Goal: Communication & Community: Share content

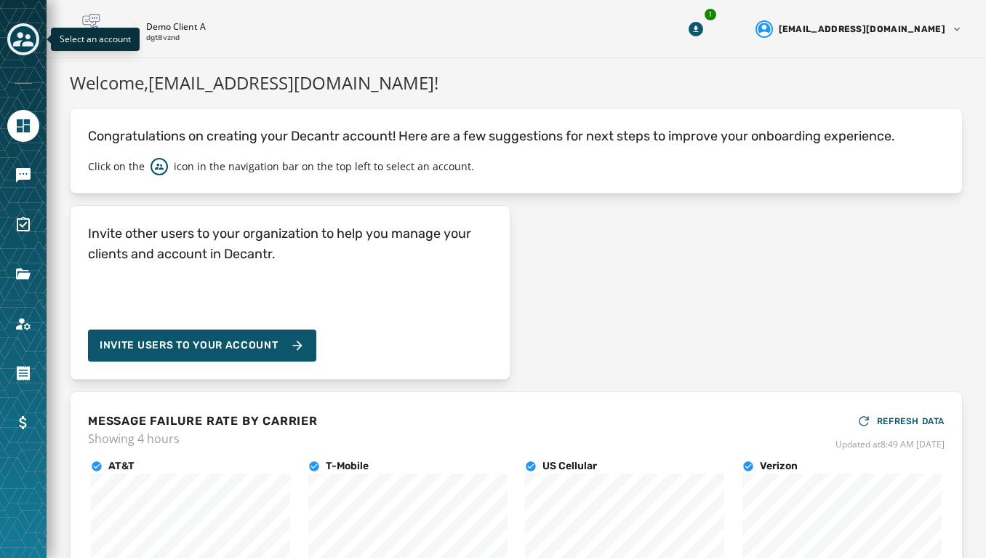
click at [23, 44] on icon "Toggle account select drawer" at bounding box center [23, 39] width 20 height 15
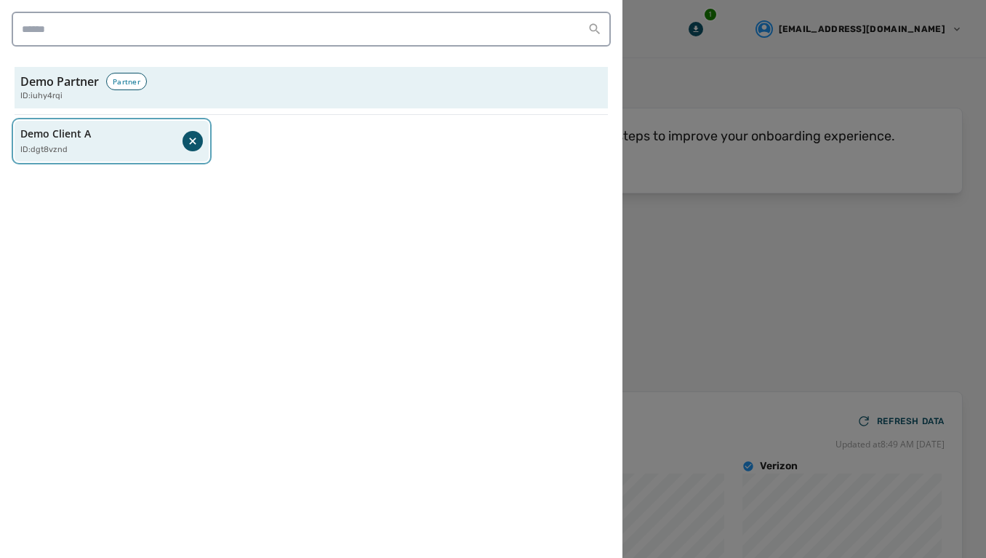
click at [49, 137] on p "Demo Client A" at bounding box center [55, 134] width 71 height 15
click at [55, 127] on p "Demo Client A" at bounding box center [55, 134] width 71 height 15
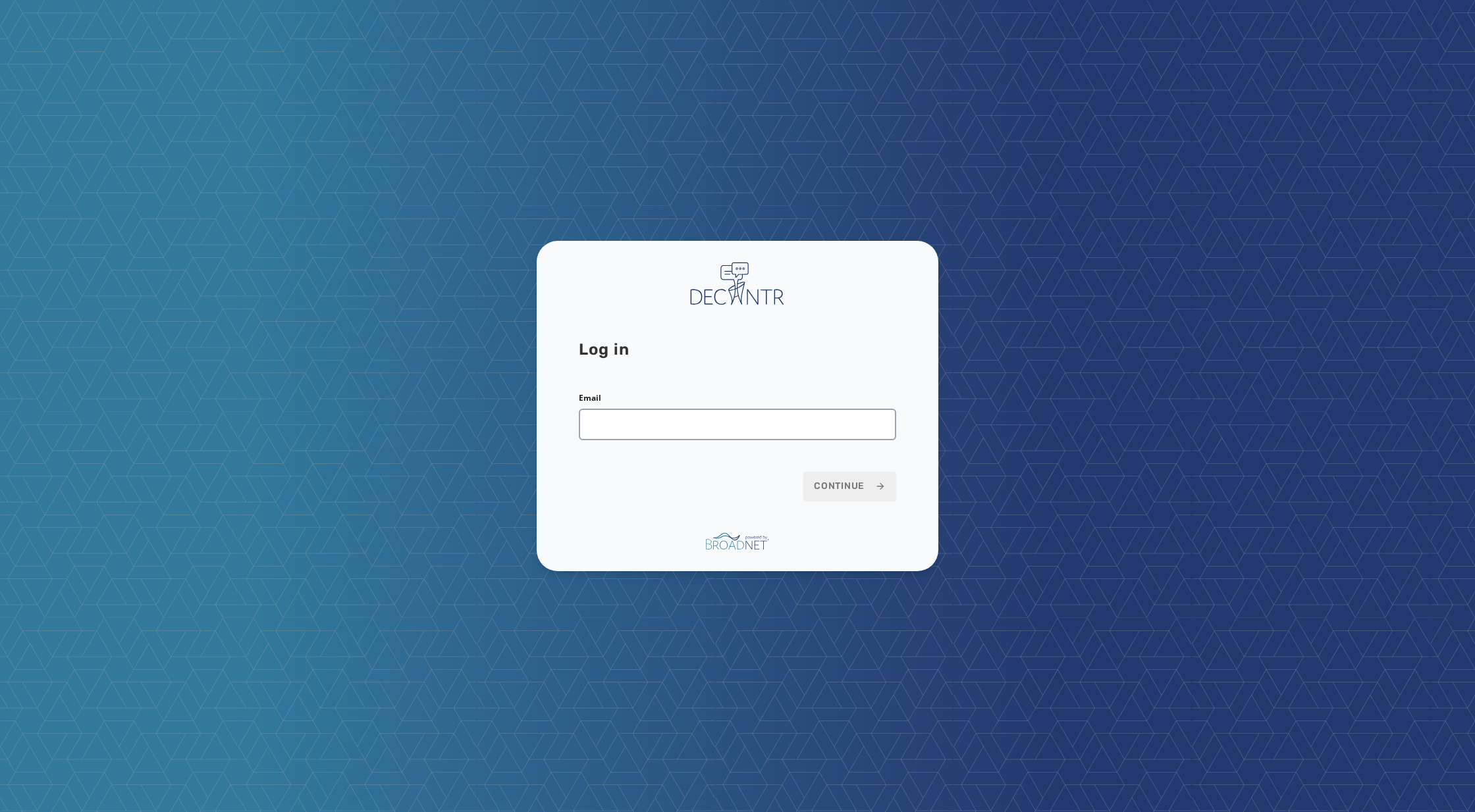
type input "**********"
drag, startPoint x: 763, startPoint y: 432, endPoint x: 566, endPoint y: 407, distance: 198.6
click at [566, 407] on div "**********" at bounding box center [738, 406] width 402 height 331
click at [862, 489] on span "Continue" at bounding box center [849, 486] width 72 height 14
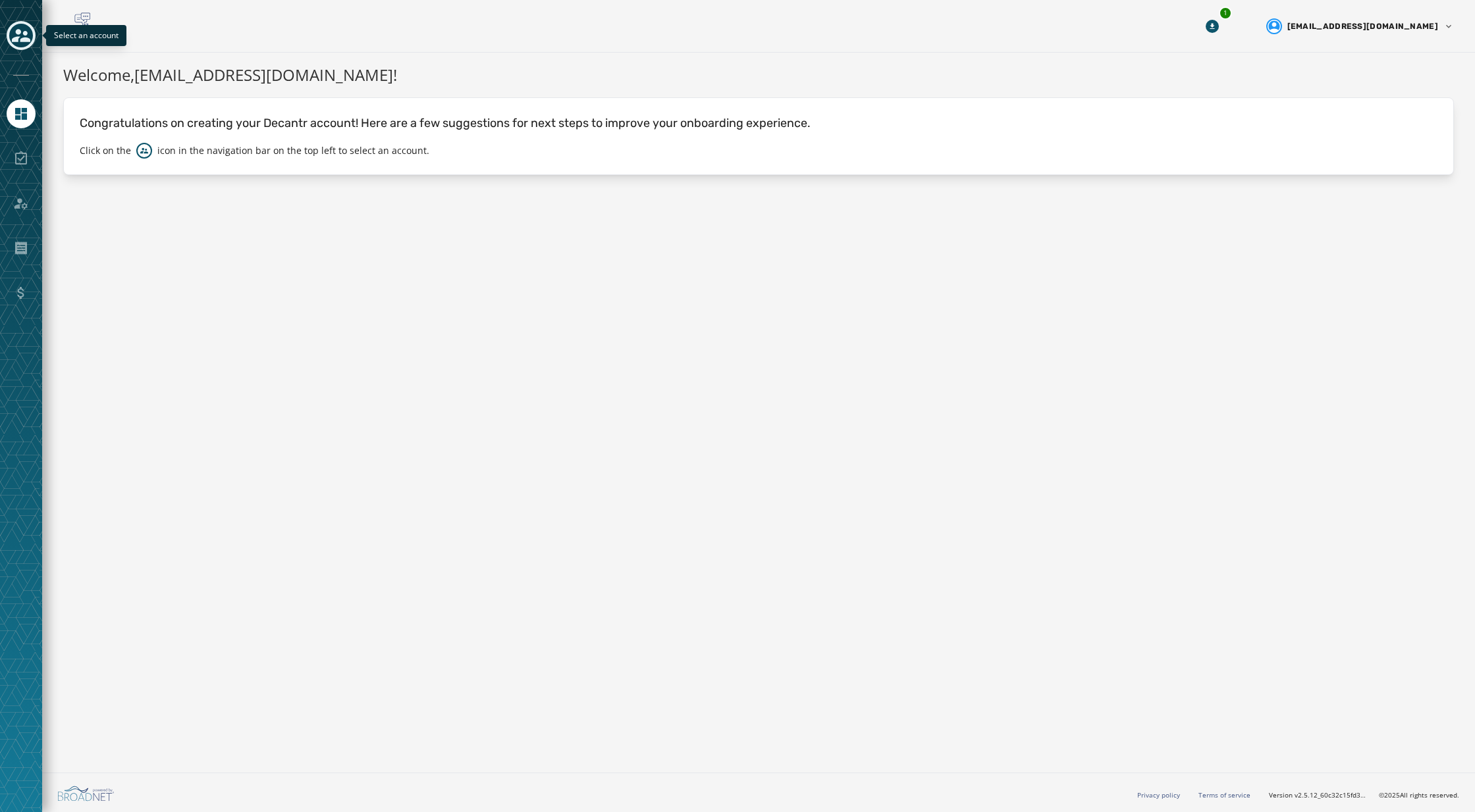
click at [22, 34] on icon "Toggle account select drawer" at bounding box center [21, 35] width 18 height 18
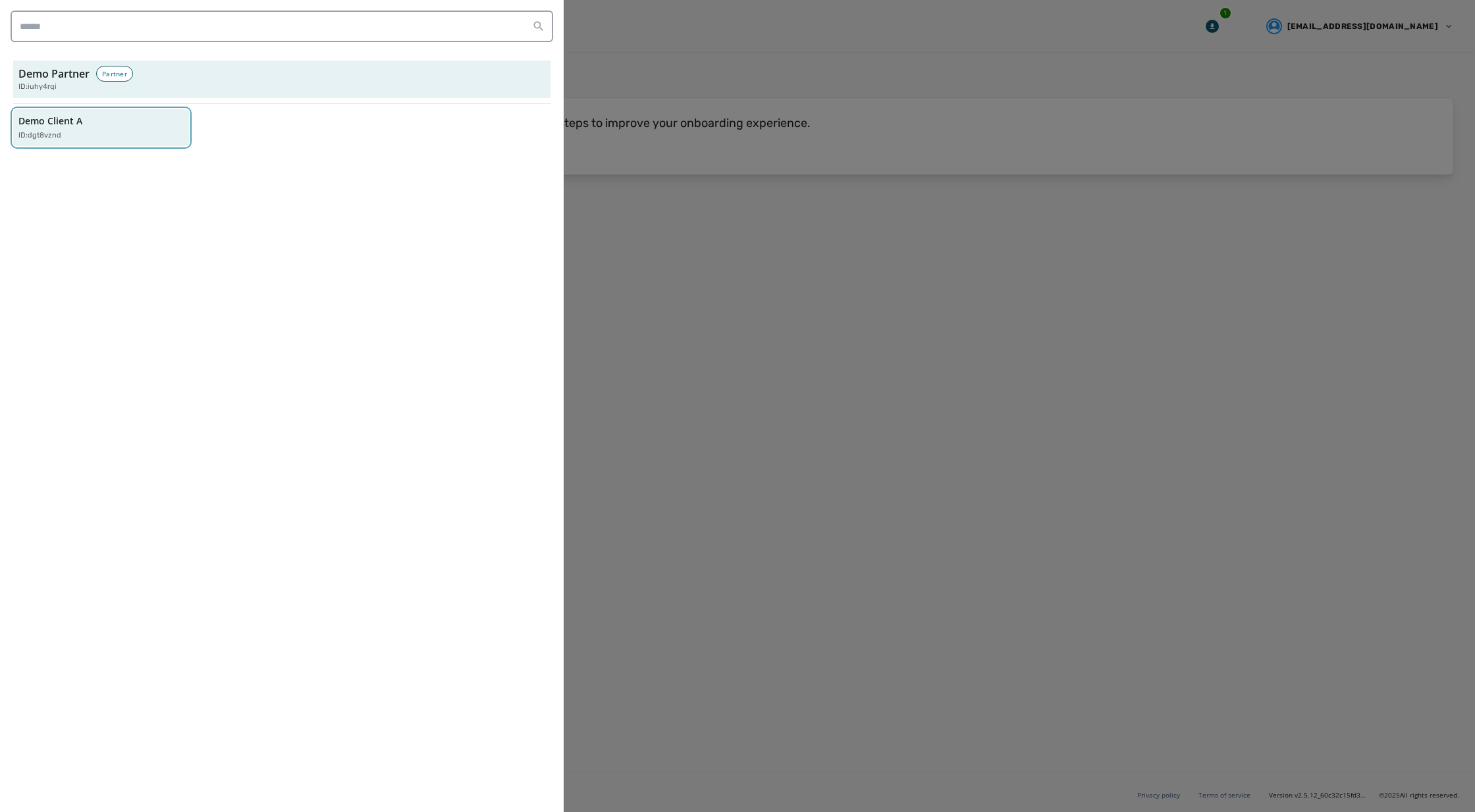
click at [120, 128] on div "Demo Client A ID: dgt8vznd" at bounding box center [94, 129] width 152 height 27
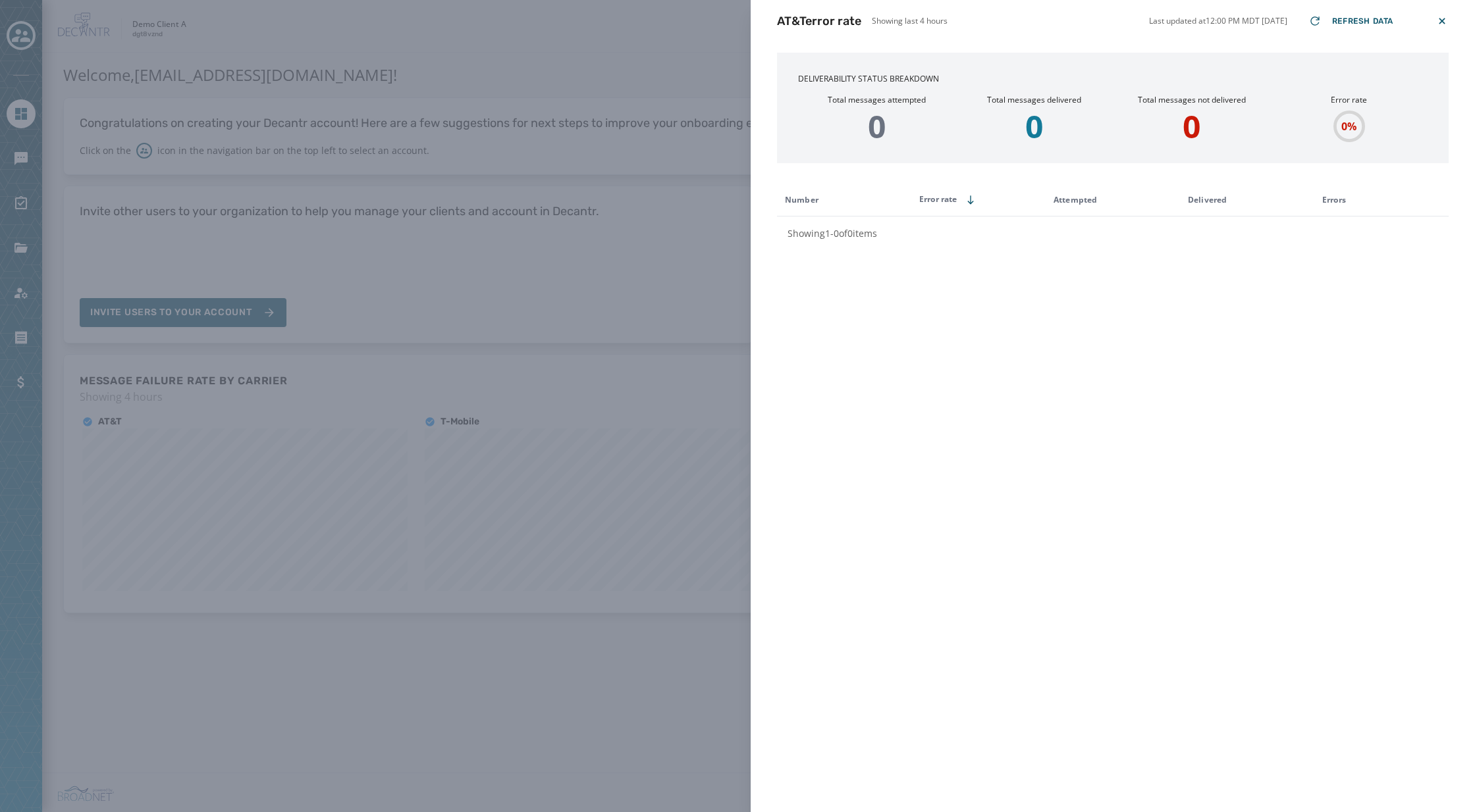
drag, startPoint x: 1441, startPoint y: 19, endPoint x: 1398, endPoint y: 58, distance: 58.1
click at [1439, 21] on icon at bounding box center [1441, 21] width 14 height 14
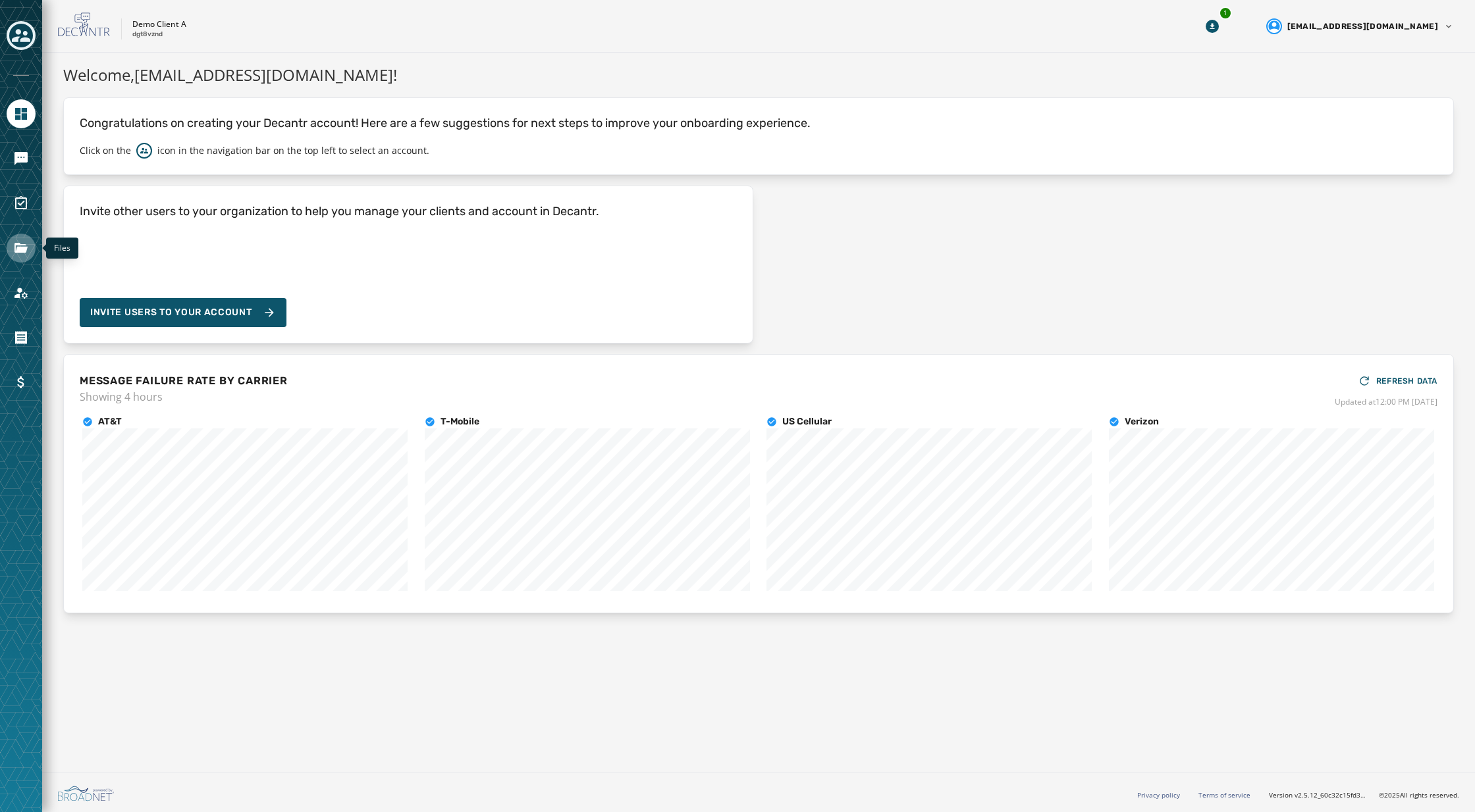
click at [25, 247] on icon "Navigate to Files" at bounding box center [21, 247] width 14 height 10
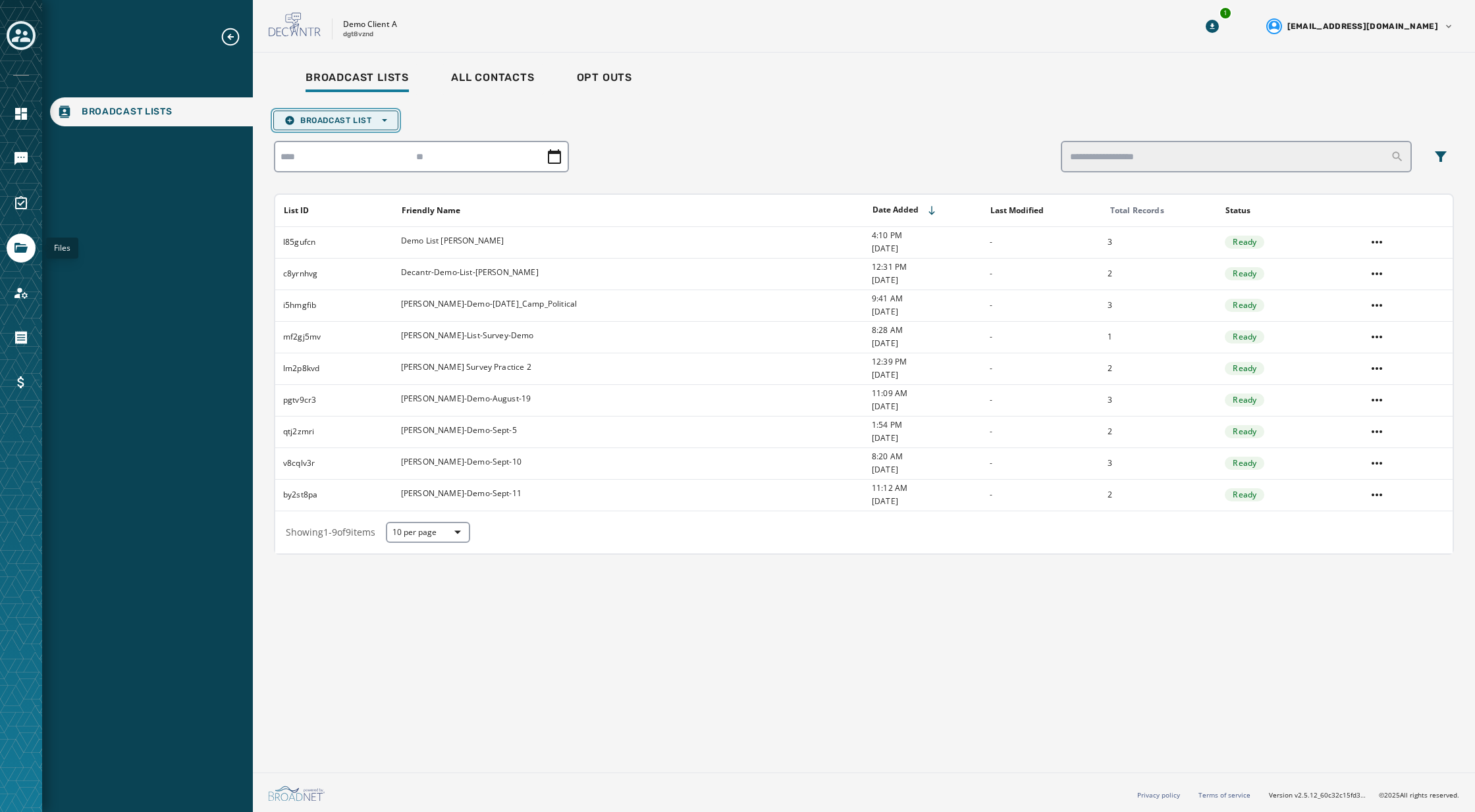
click at [384, 119] on icon "button" at bounding box center [385, 120] width 5 height 5
click at [354, 137] on span "Upload List" at bounding box center [335, 140] width 102 height 11
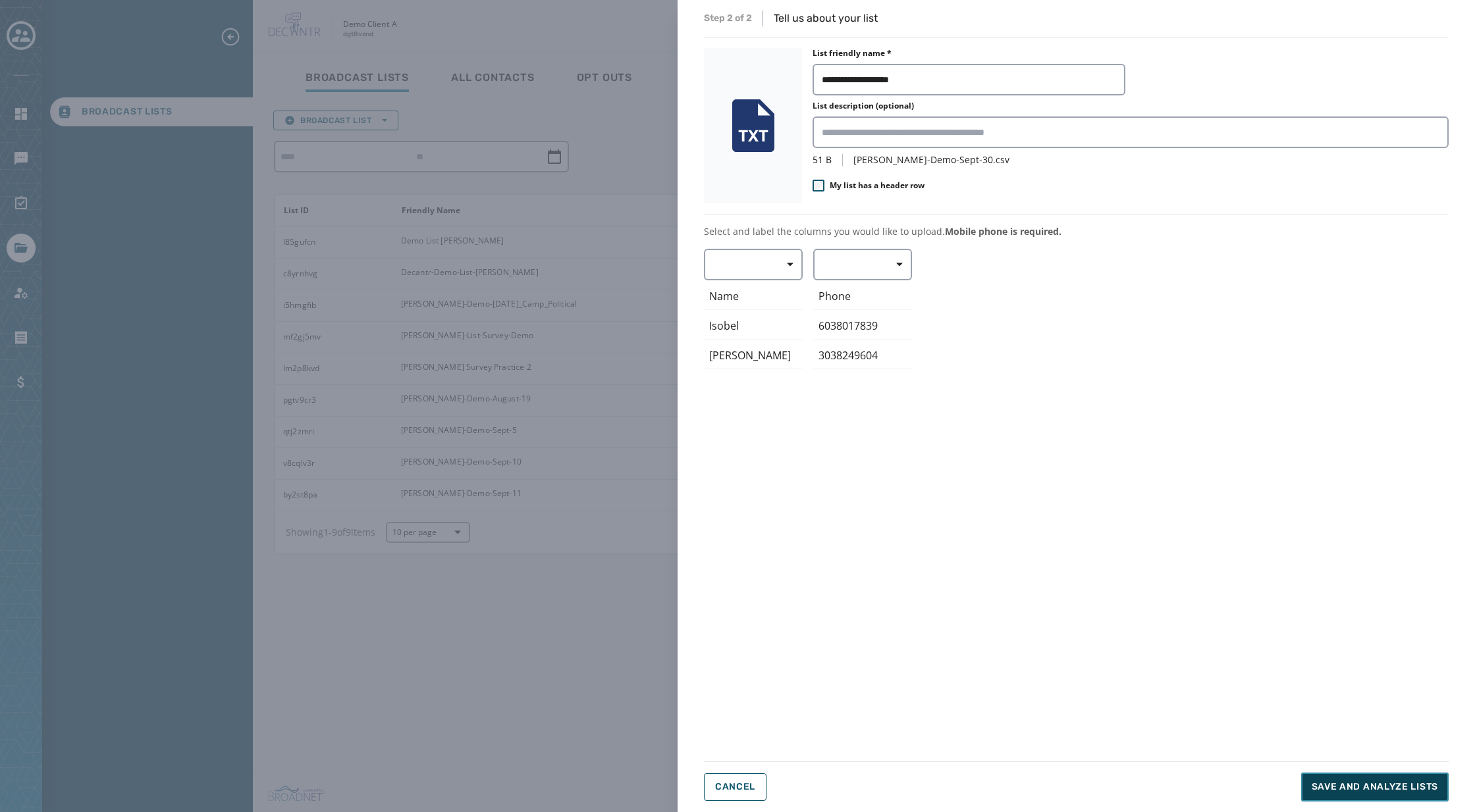
click at [1359, 783] on span "Save and analyze lists" at bounding box center [1374, 787] width 127 height 14
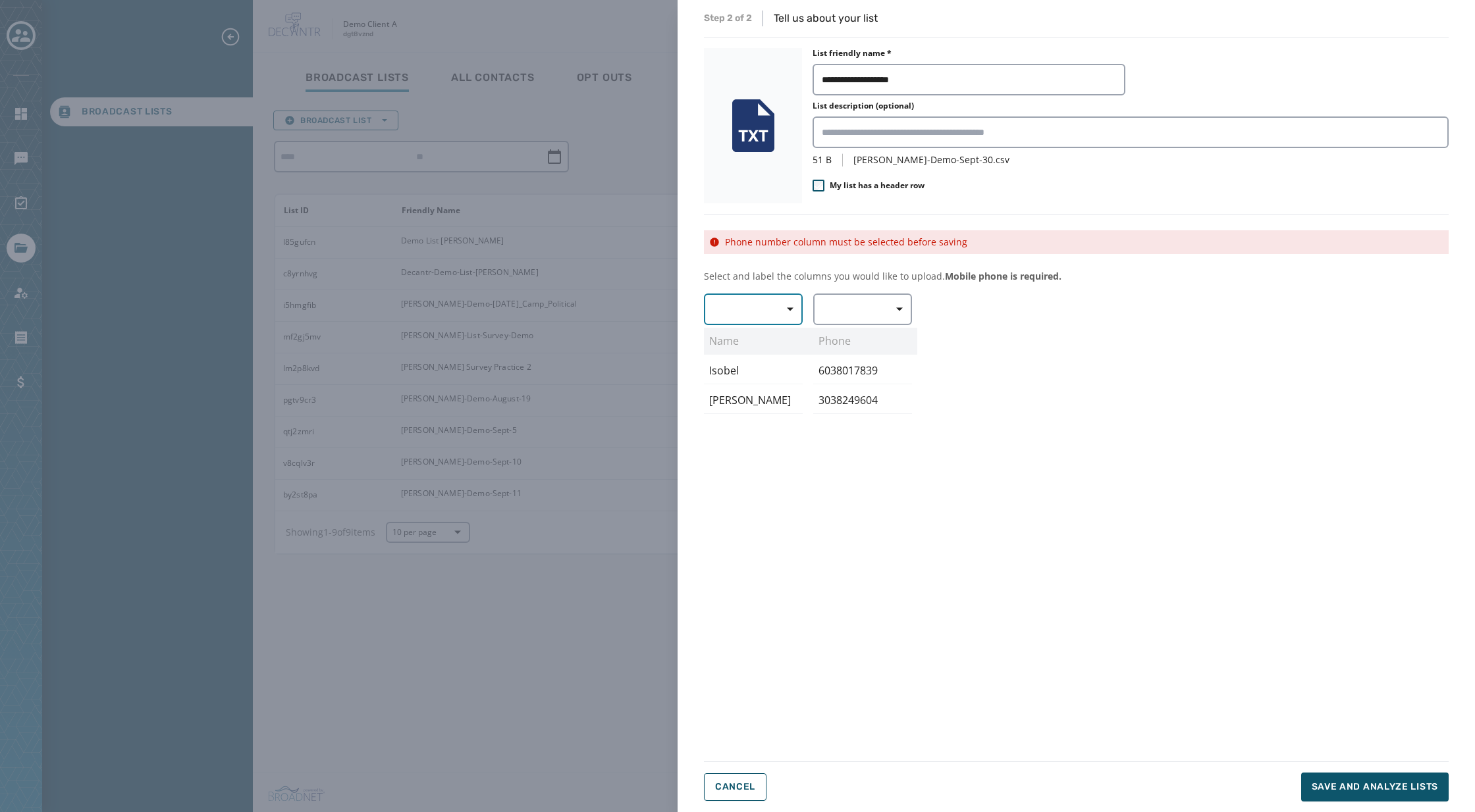
click at [787, 312] on icon "button" at bounding box center [790, 309] width 6 height 6
drag, startPoint x: 749, startPoint y: 389, endPoint x: 767, endPoint y: 377, distance: 21.6
click at [752, 387] on span "First Name" at bounding box center [750, 387] width 61 height 14
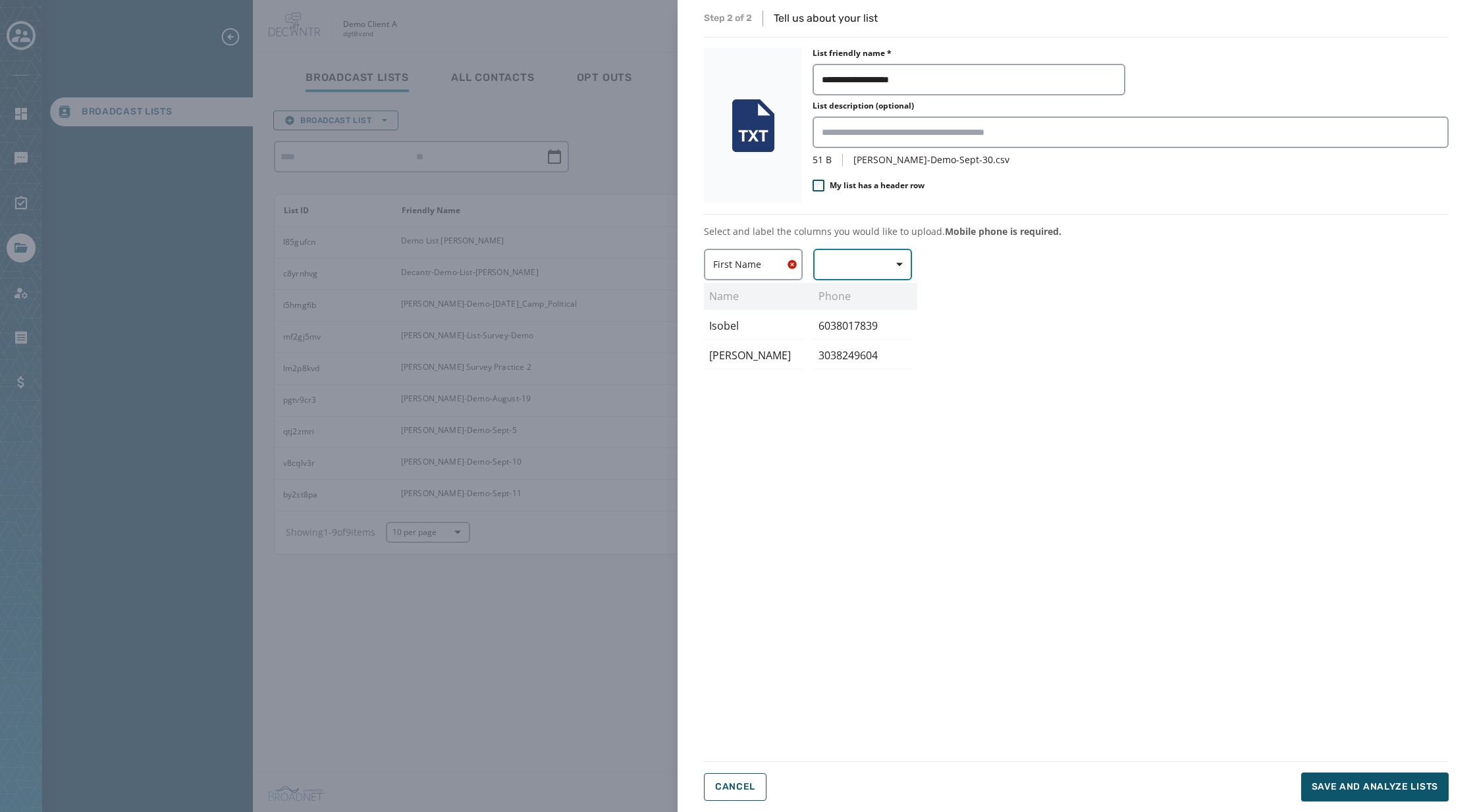
click at [901, 262] on icon "button" at bounding box center [899, 264] width 6 height 6
click at [857, 345] on span "First Name" at bounding box center [858, 342] width 61 height 14
click at [795, 263] on span "button" at bounding box center [785, 264] width 32 height 26
click at [751, 345] on span "First Name" at bounding box center [750, 342] width 61 height 14
click at [898, 264] on icon "button" at bounding box center [899, 265] width 6 height 4
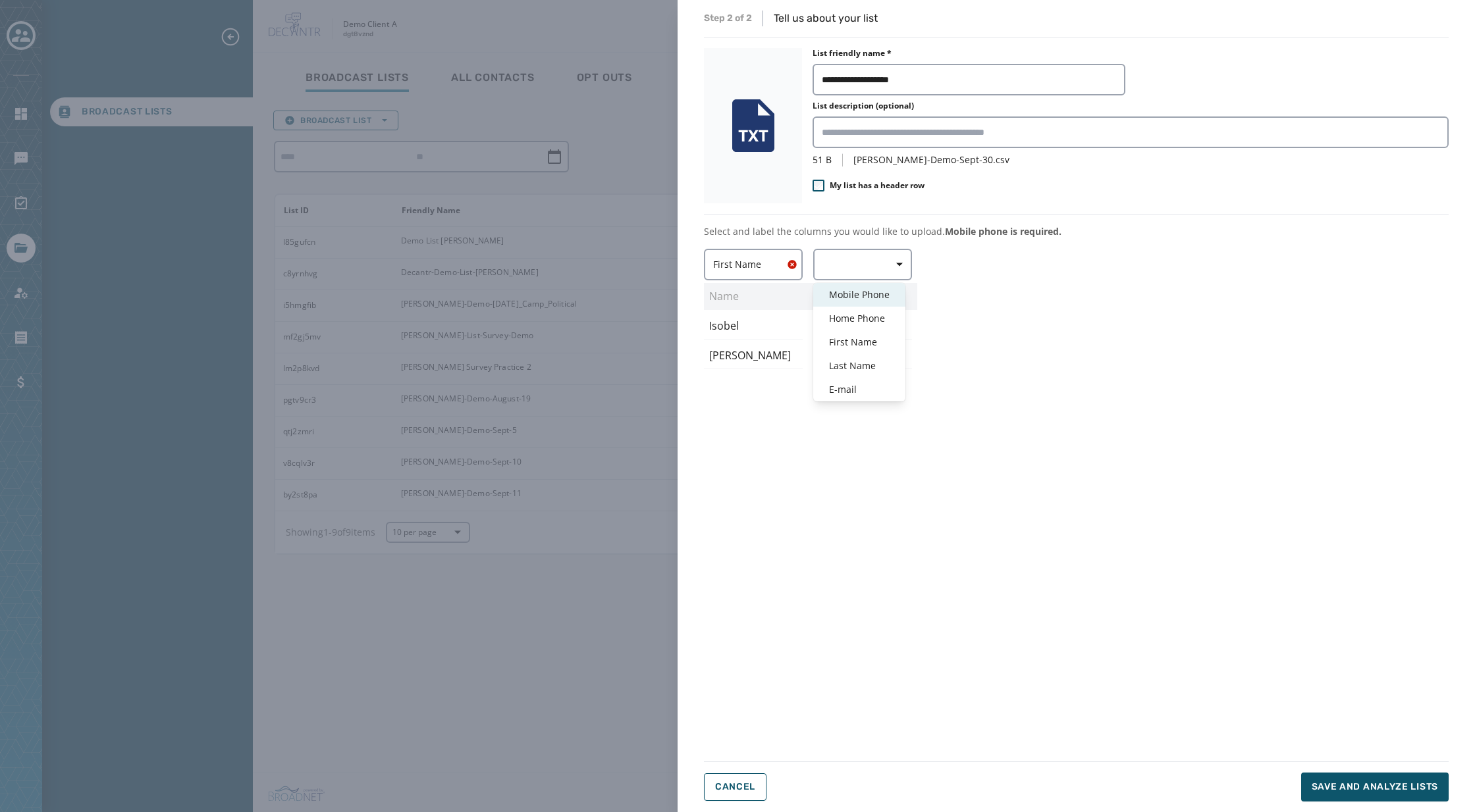
click at [857, 292] on span "Mobile Phone" at bounding box center [858, 294] width 61 height 14
click at [1379, 785] on span "Save and analyze lists" at bounding box center [1374, 787] width 127 height 14
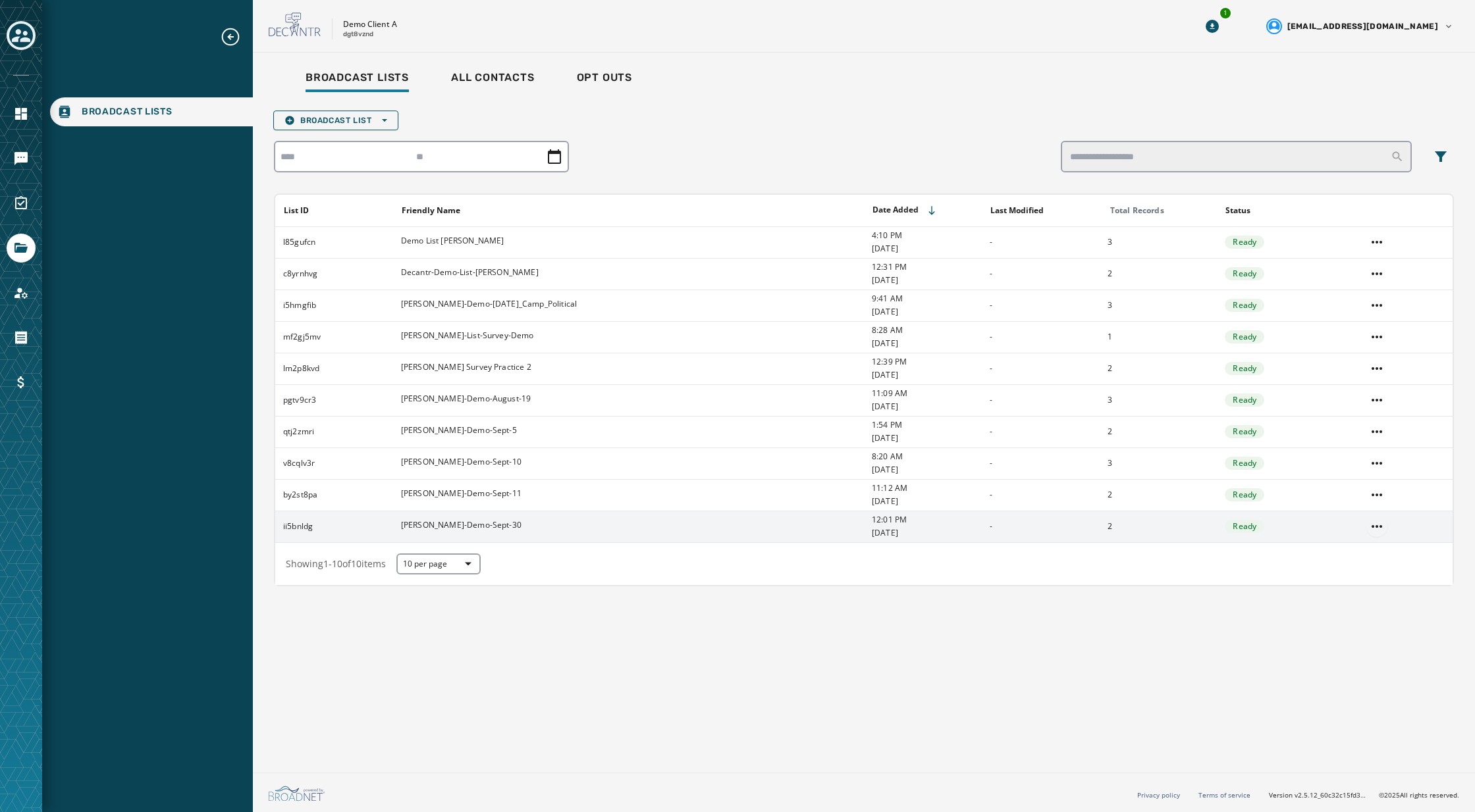
click at [1379, 526] on html "Broadcast Lists Skip To Main Content Demo Client A dgt8vznd 1 [EMAIL_ADDRESS][D…" at bounding box center [737, 406] width 1475 height 812
click at [1379, 553] on div "View List" at bounding box center [1376, 552] width 59 height 21
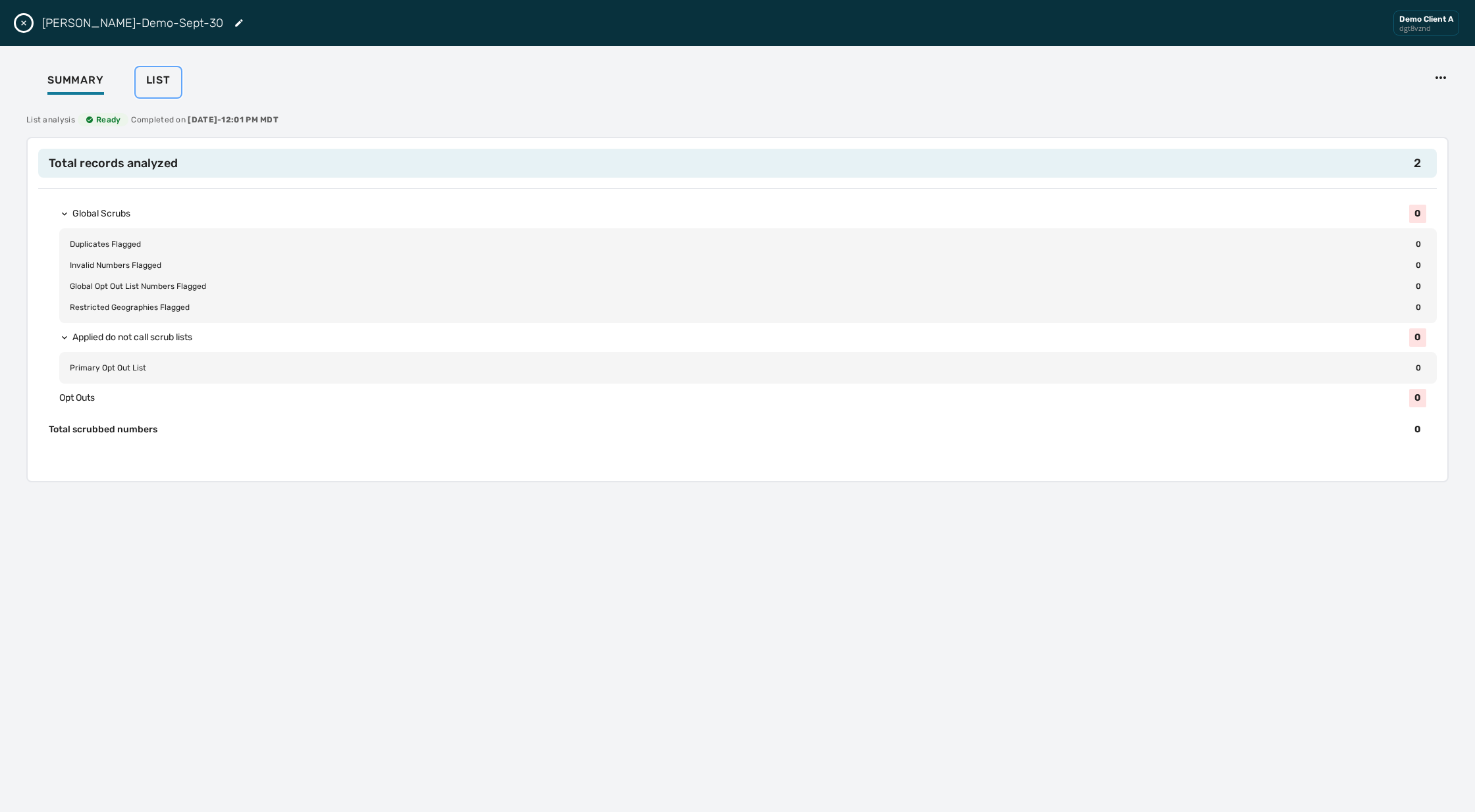
click at [164, 79] on span "List" at bounding box center [158, 80] width 24 height 14
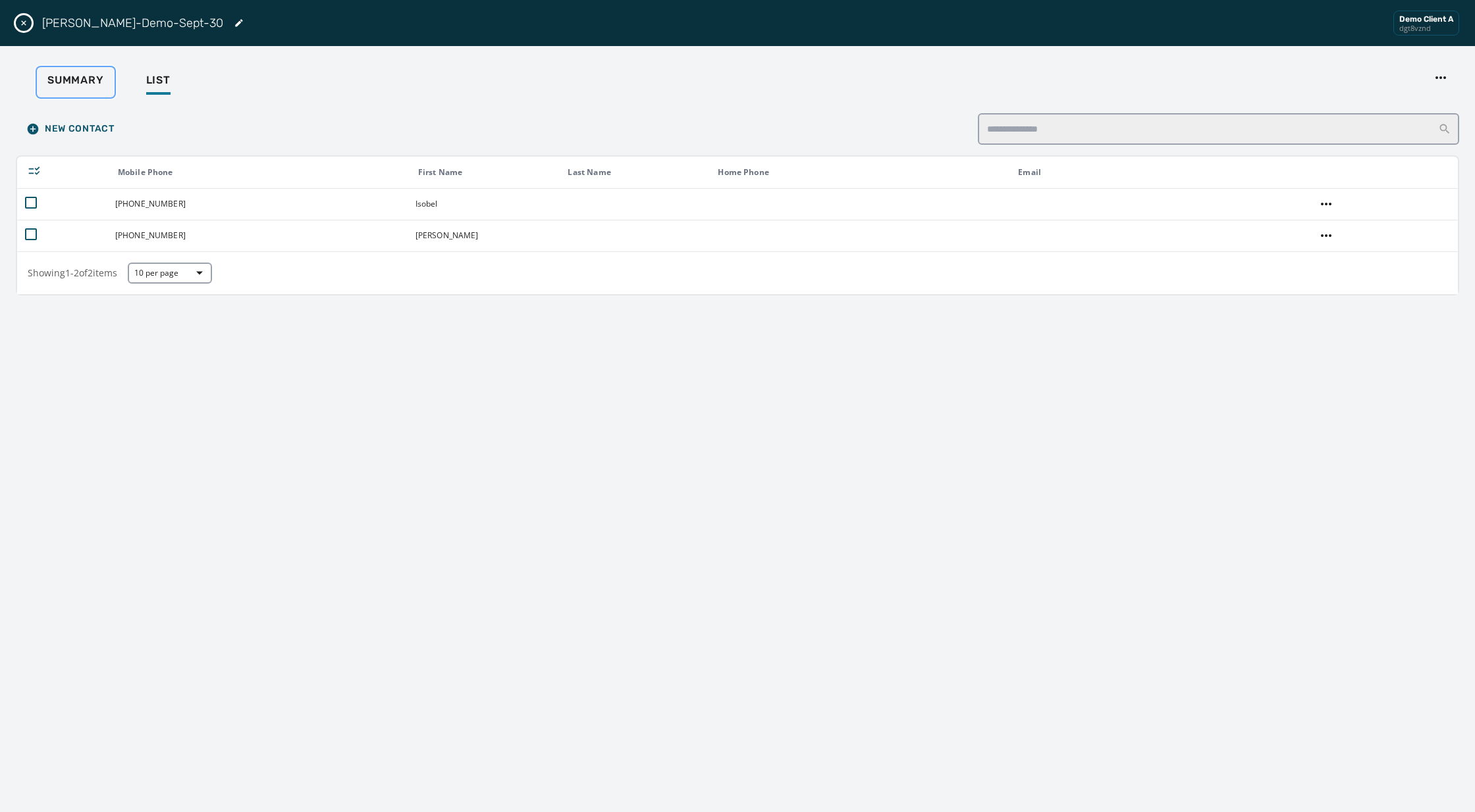
click at [73, 76] on span "Summary" at bounding box center [75, 80] width 57 height 14
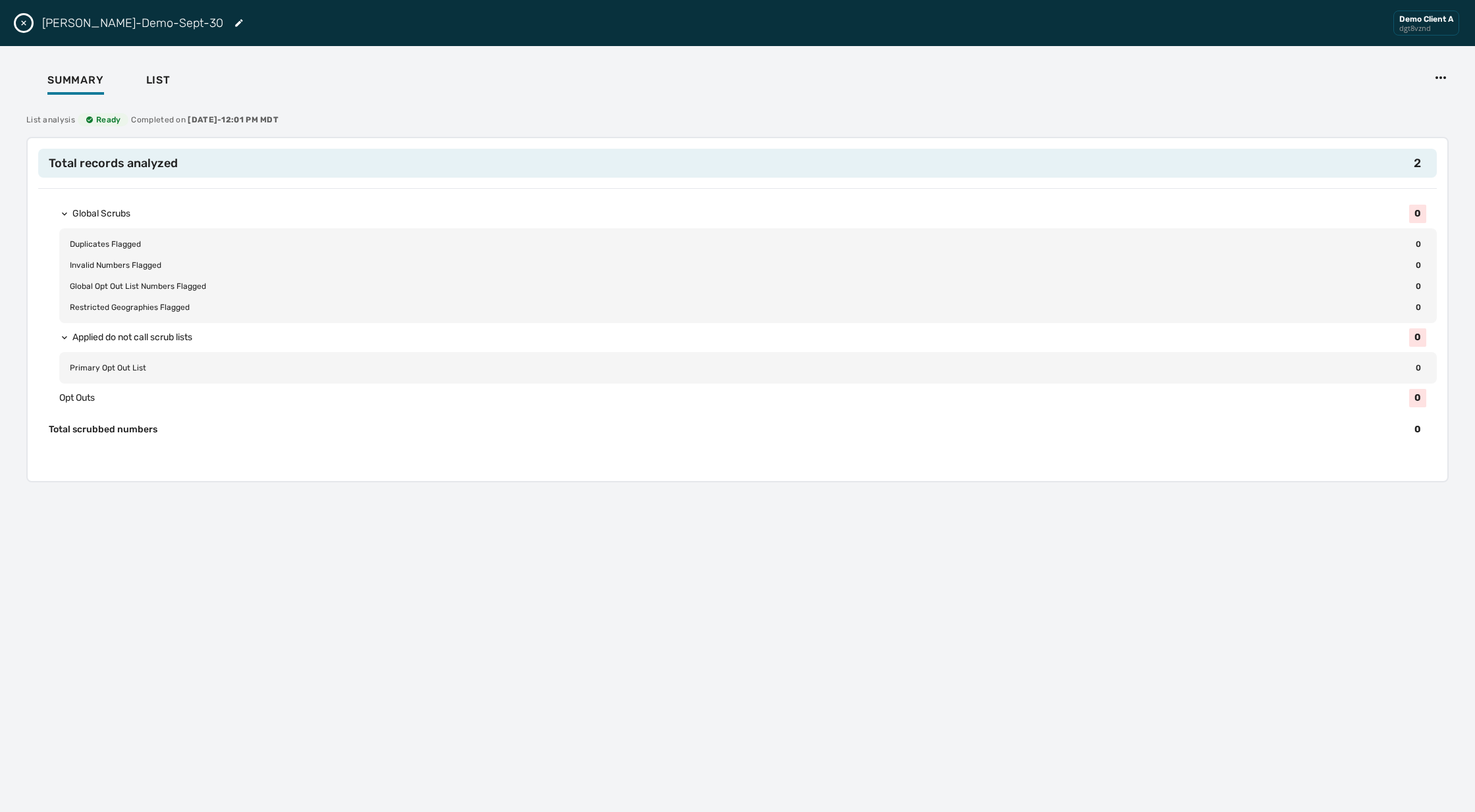
click at [26, 23] on icon "Close drawer" at bounding box center [24, 24] width 11 height 11
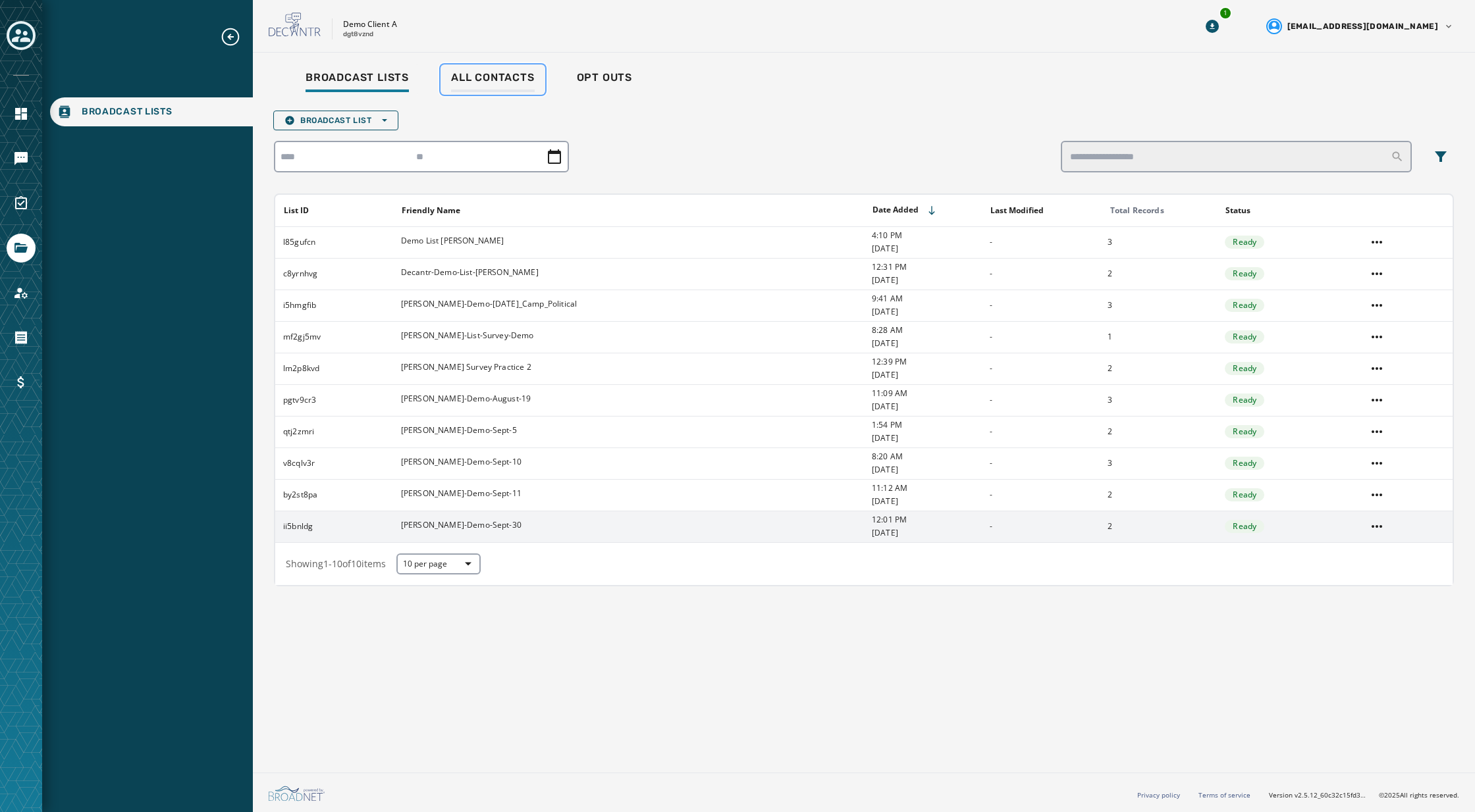
click at [493, 73] on span "All Contacts" at bounding box center [493, 78] width 83 height 14
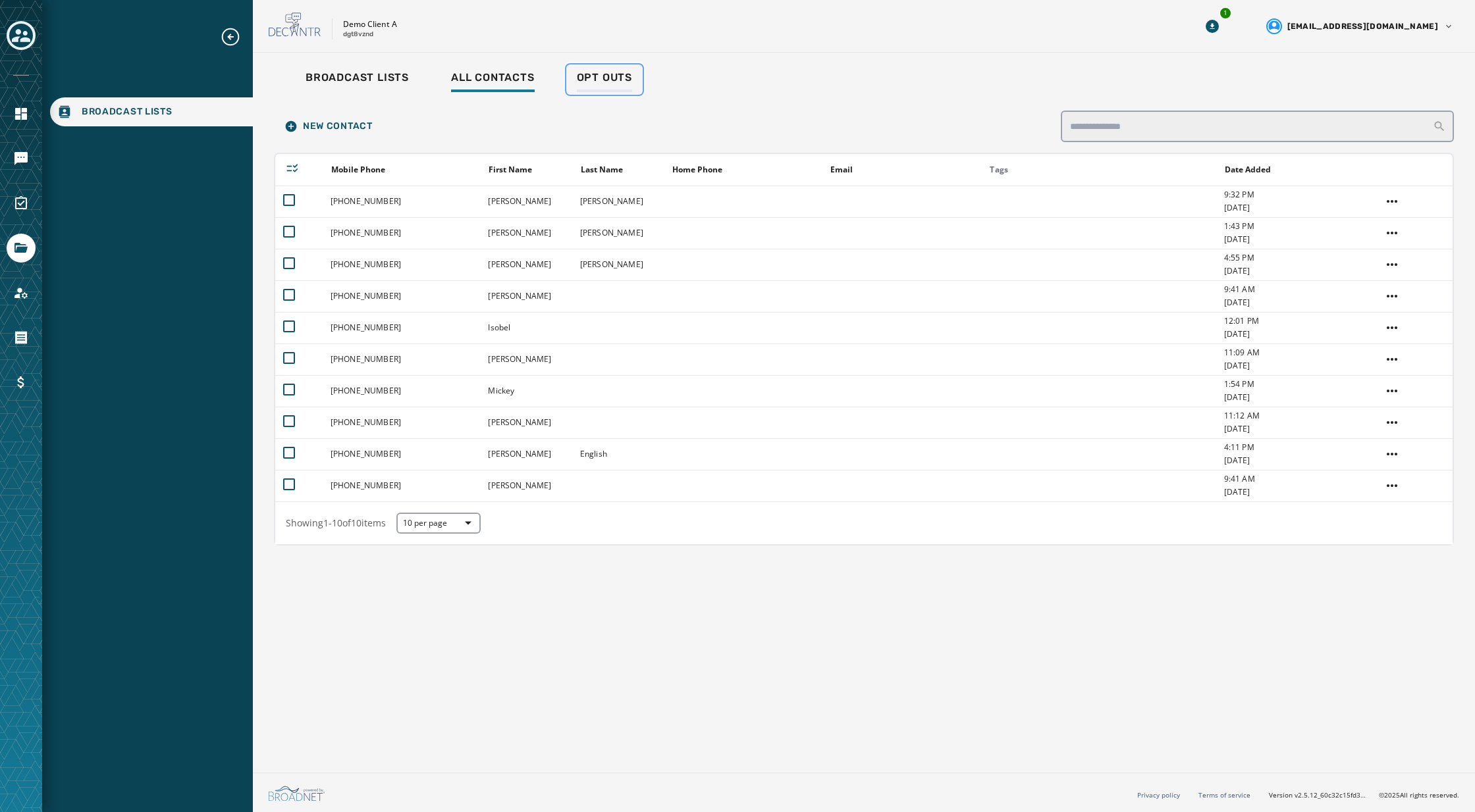
click at [618, 76] on span "Opt Outs" at bounding box center [604, 78] width 55 height 14
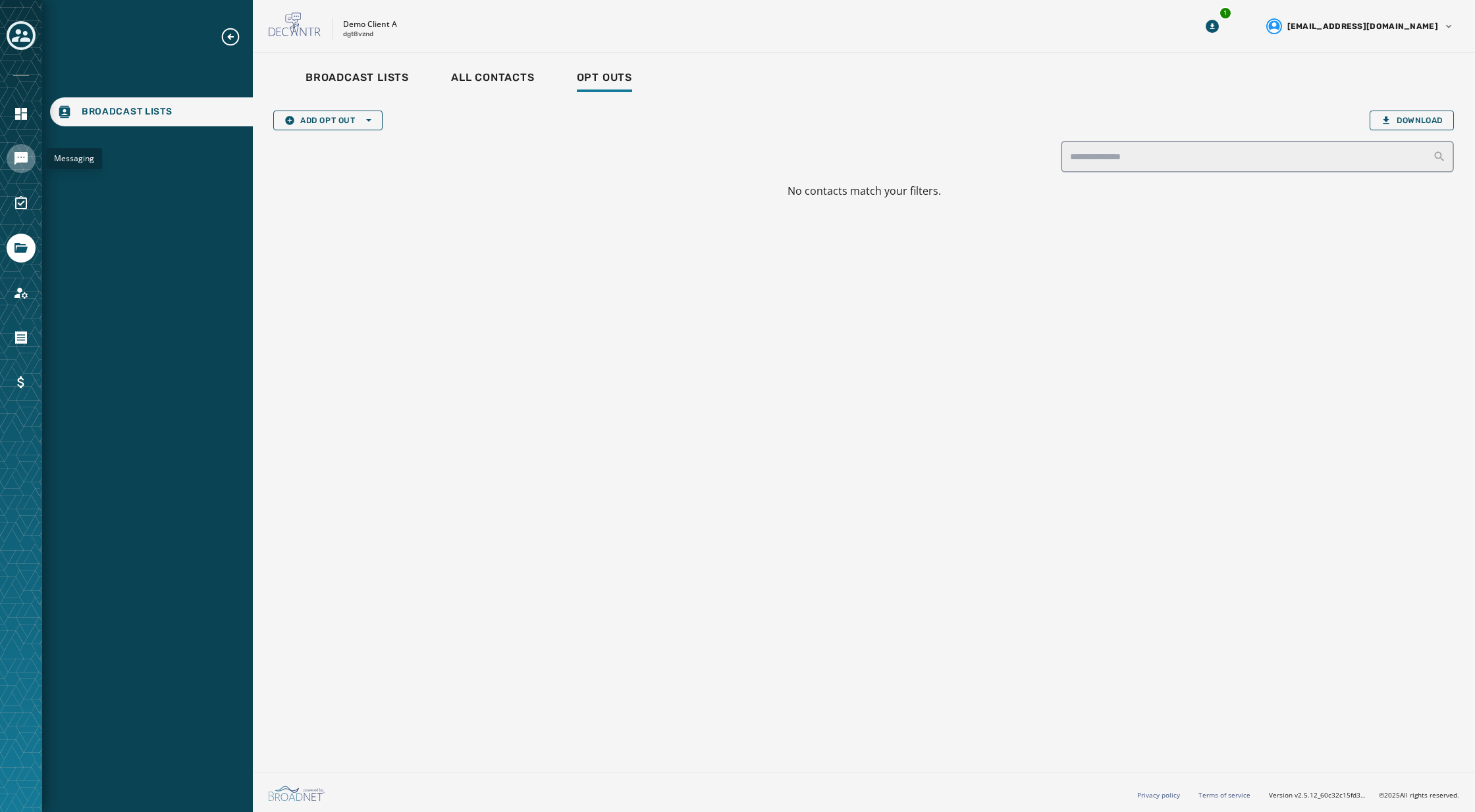
click at [26, 158] on icon "Navigate to Messaging" at bounding box center [21, 158] width 14 height 14
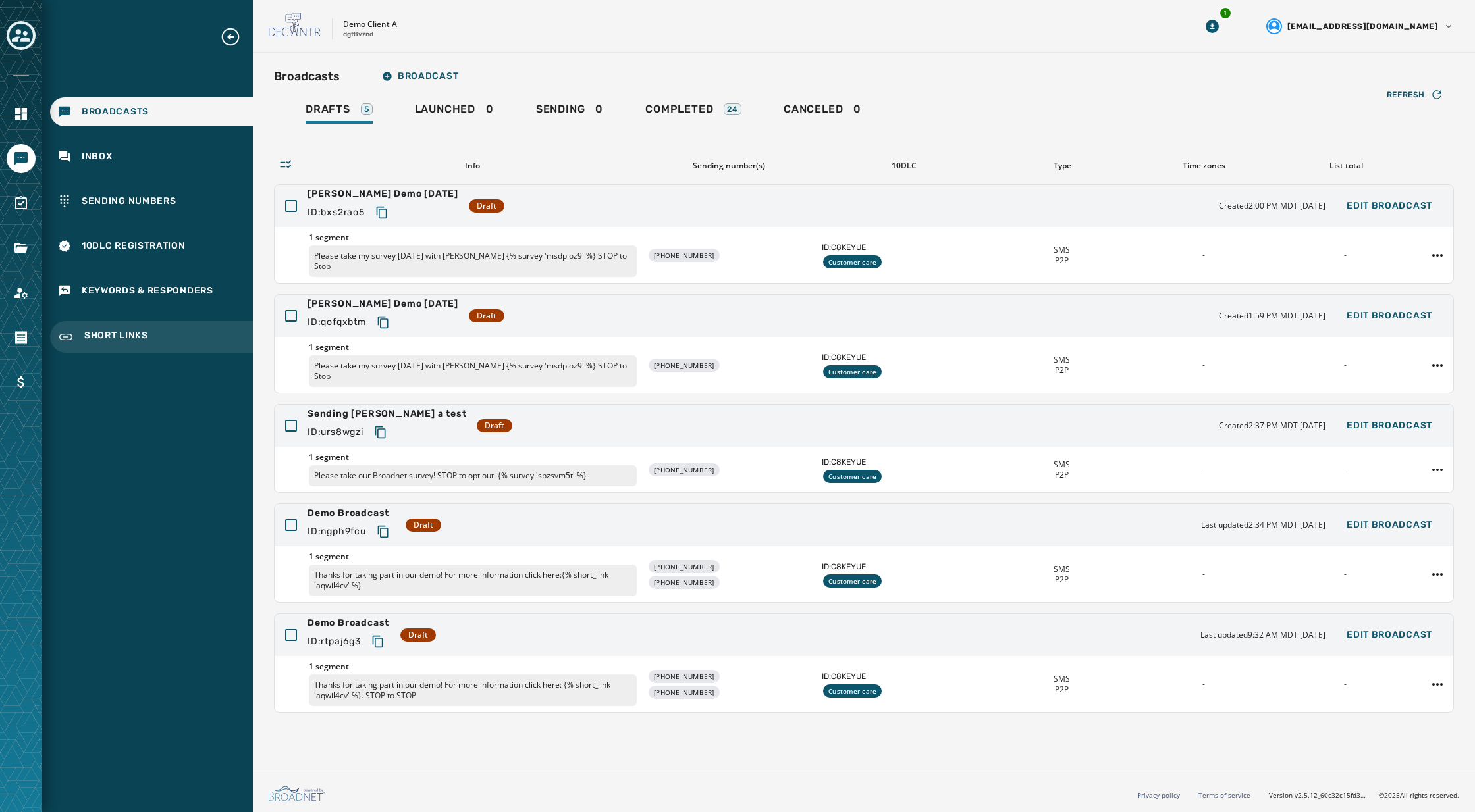
click at [101, 339] on span "Short Links" at bounding box center [116, 337] width 64 height 15
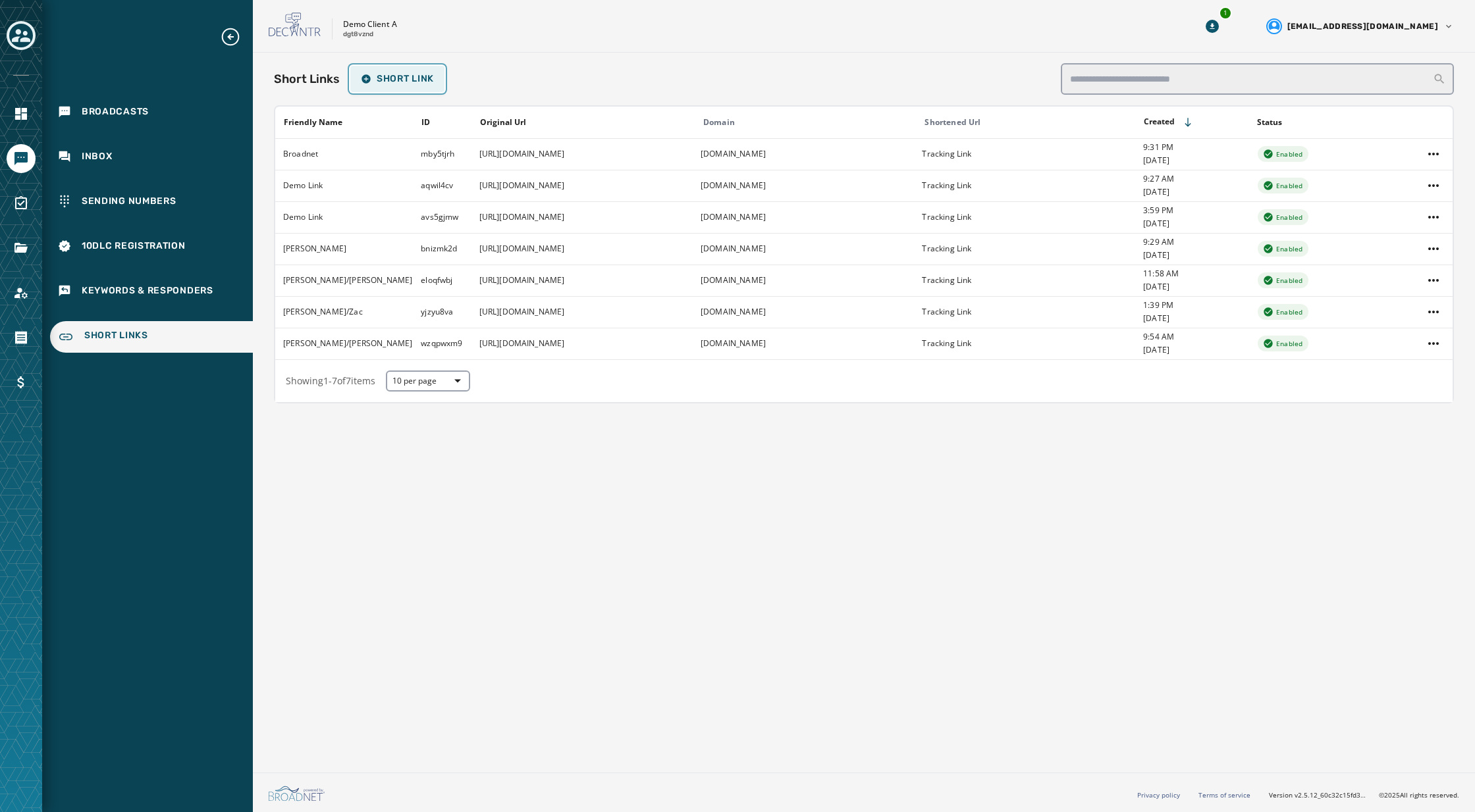
click at [397, 80] on span "Short Link" at bounding box center [397, 79] width 73 height 11
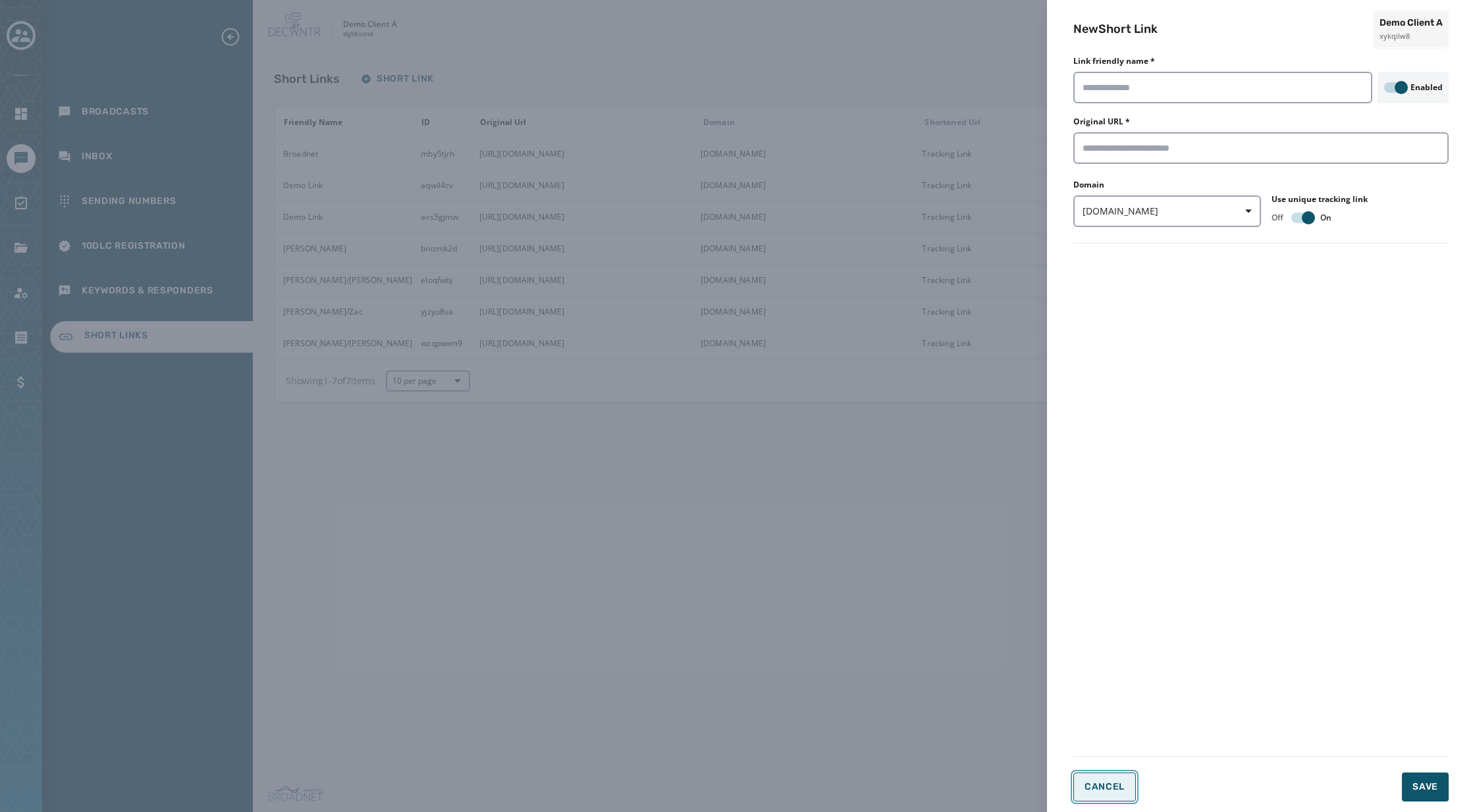
click at [1095, 785] on span "Cancel" at bounding box center [1105, 788] width 40 height 11
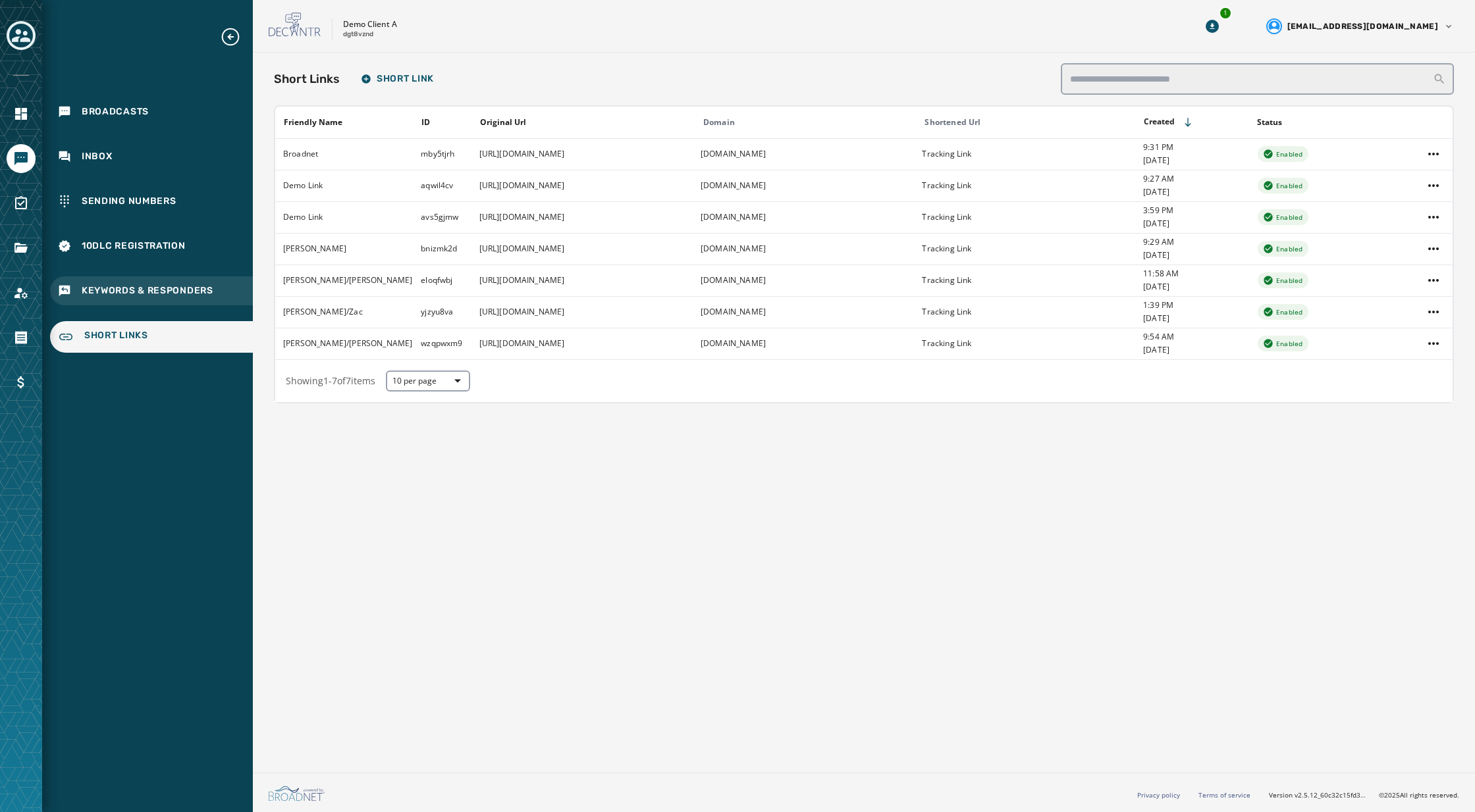
click at [120, 287] on span "Keywords & Responders" at bounding box center [147, 291] width 131 height 14
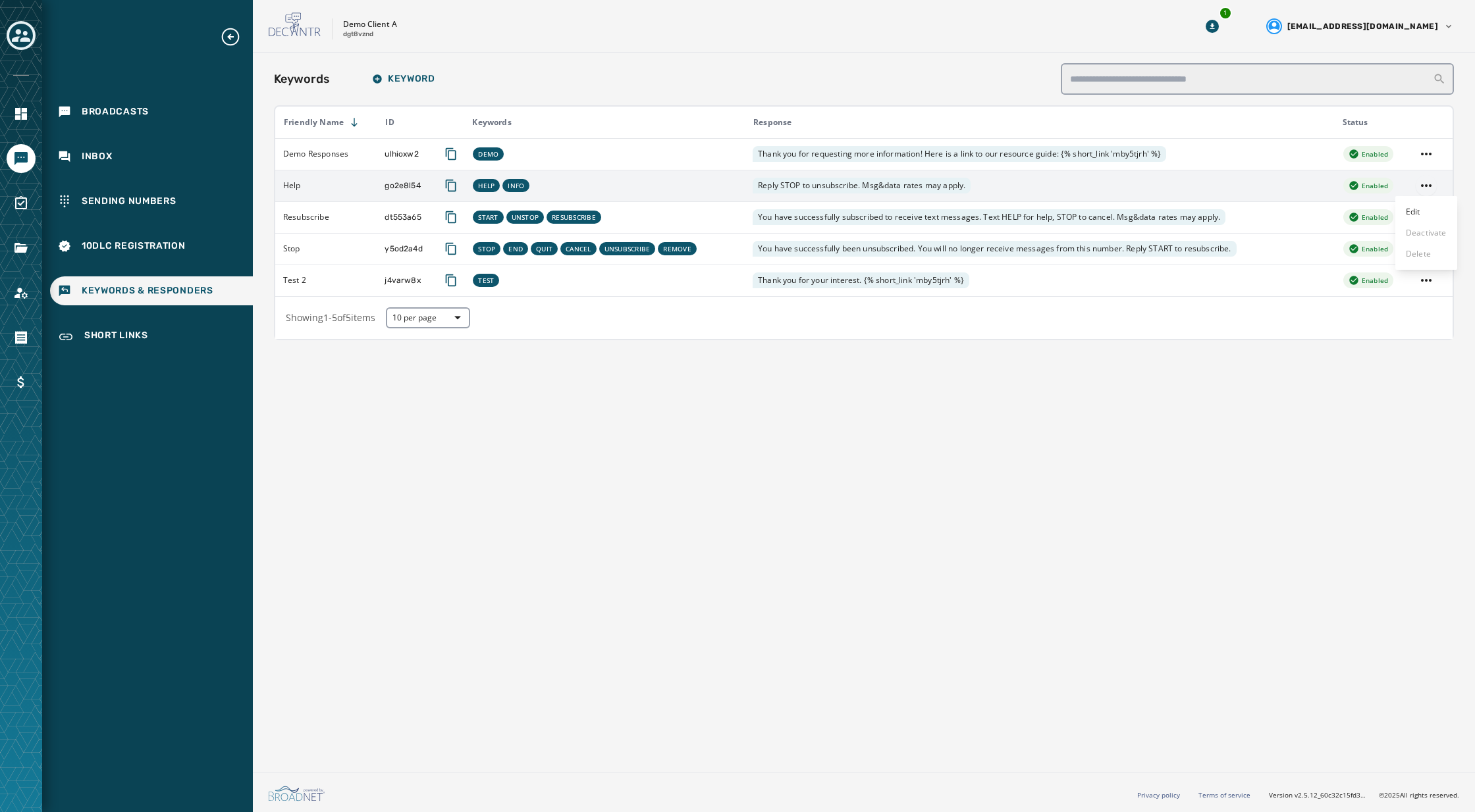
click at [1422, 185] on html "Broadcasts Inbox Sending Numbers 10DLC Registration Keywords & Responders Short…" at bounding box center [737, 406] width 1475 height 812
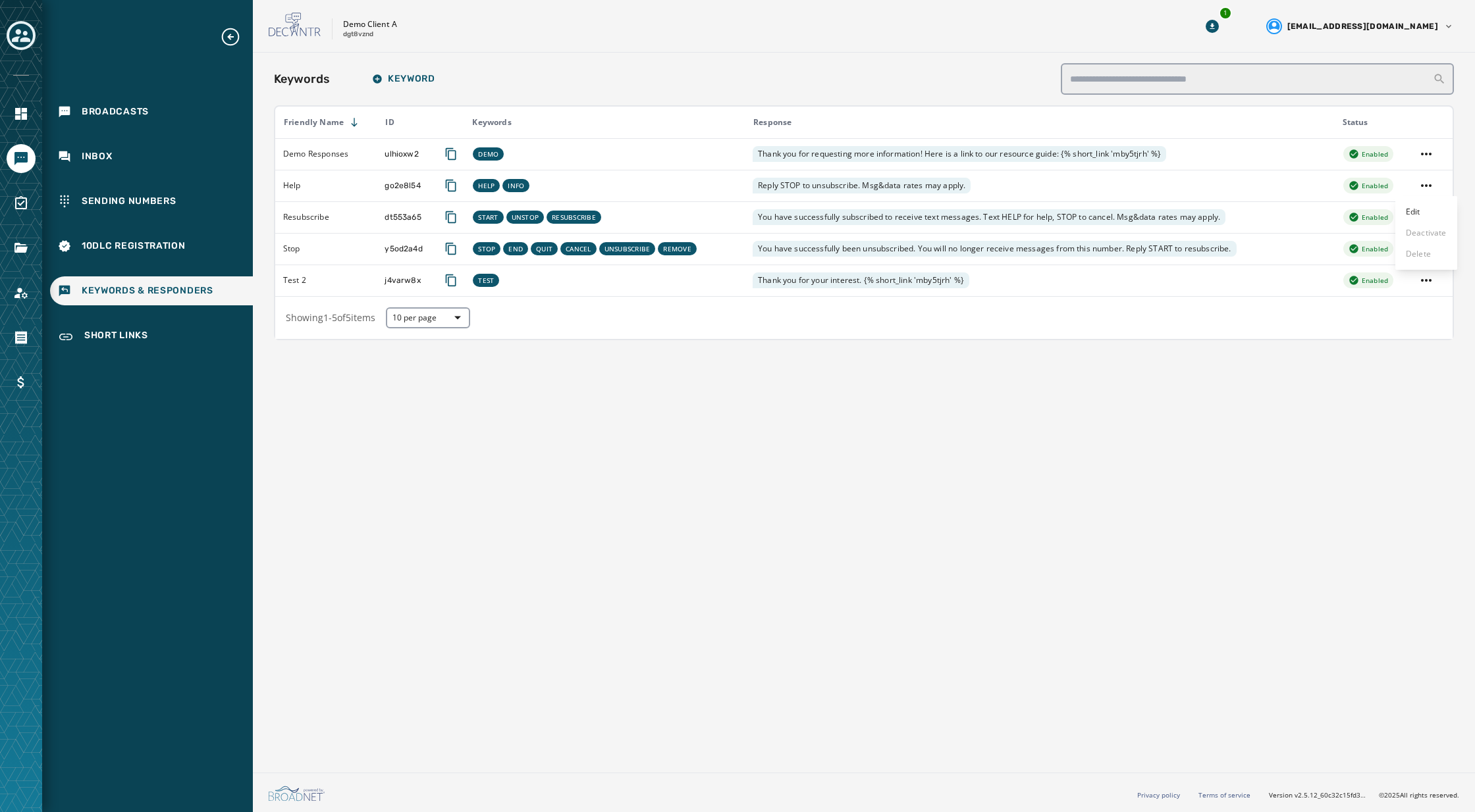
click at [115, 239] on html "Broadcasts Inbox Sending Numbers 10DLC Registration Keywords & Responders Short…" at bounding box center [737, 406] width 1475 height 812
click at [102, 246] on span "10DLC Registration" at bounding box center [133, 246] width 104 height 14
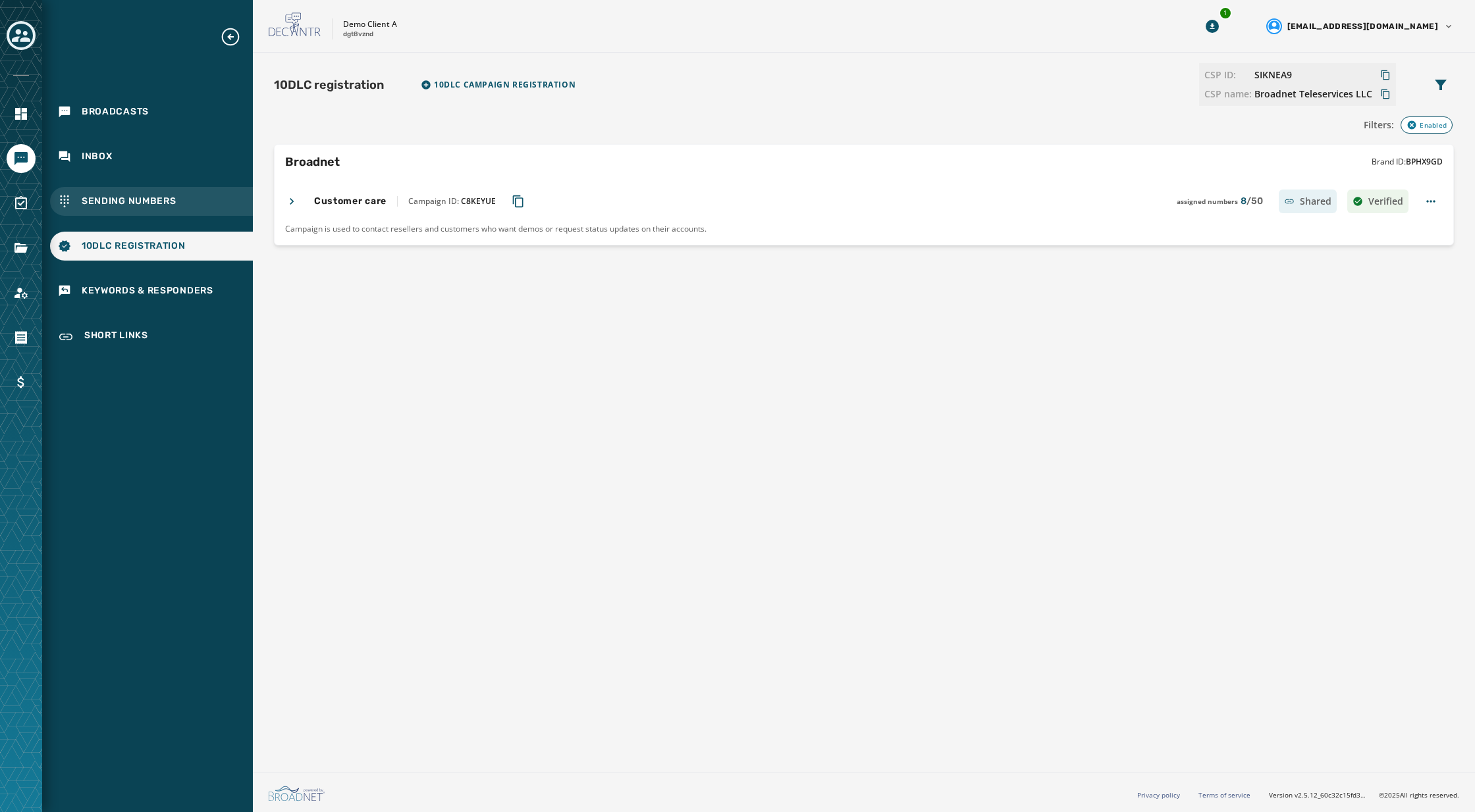
click at [102, 197] on span "Sending Numbers" at bounding box center [129, 201] width 95 height 14
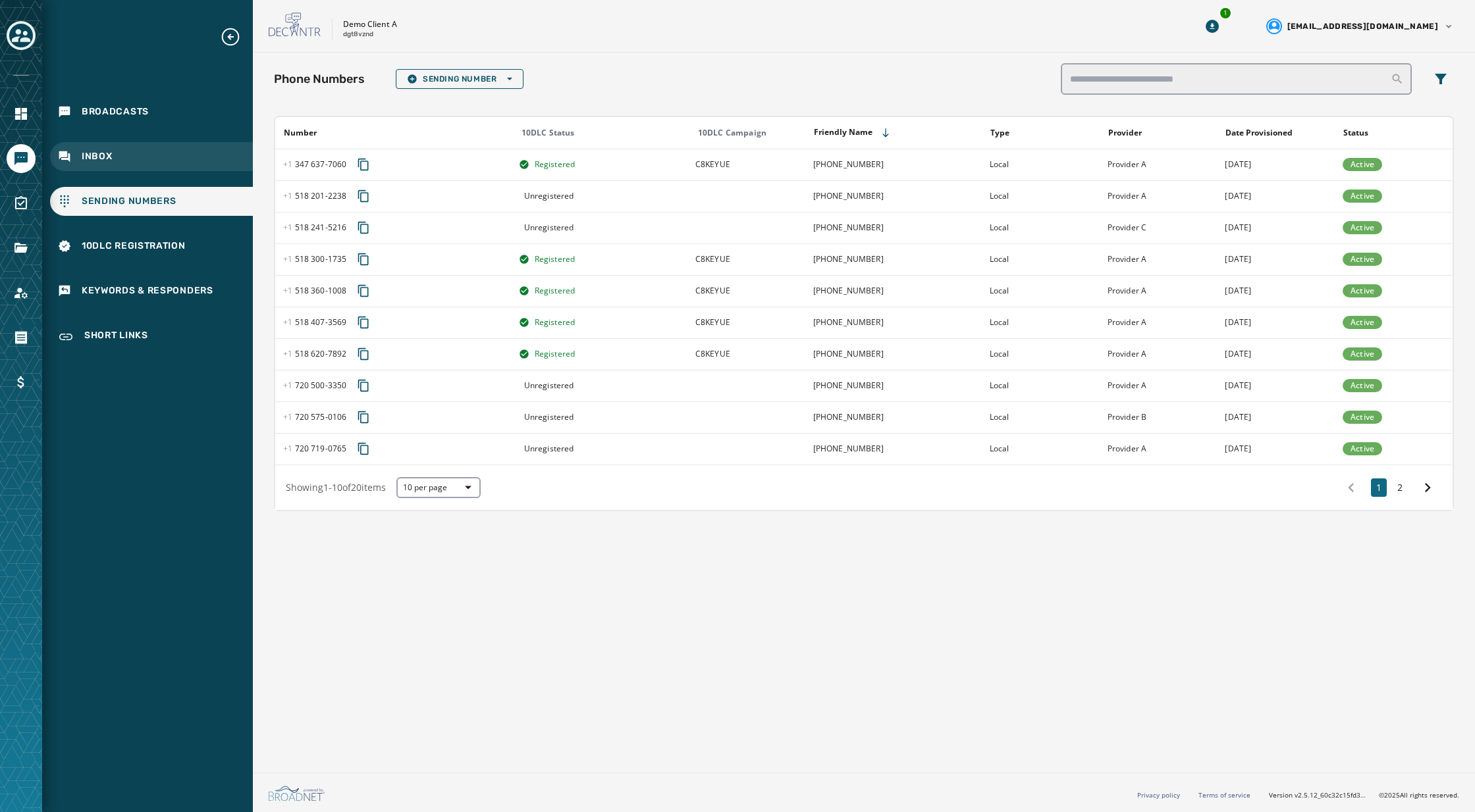
click at [102, 157] on span "Inbox" at bounding box center [97, 157] width 31 height 14
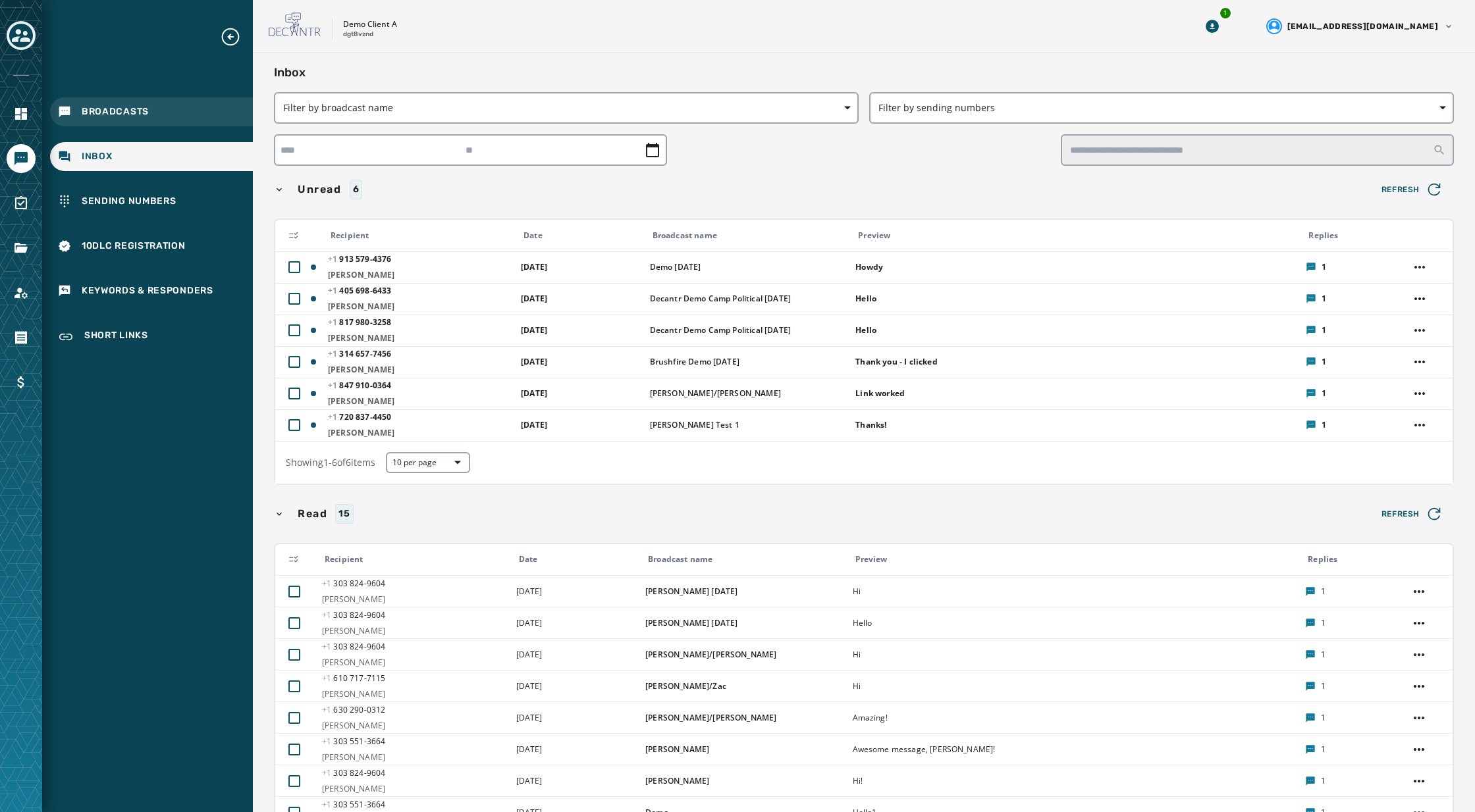
click at [106, 114] on span "Broadcasts" at bounding box center [115, 111] width 67 height 14
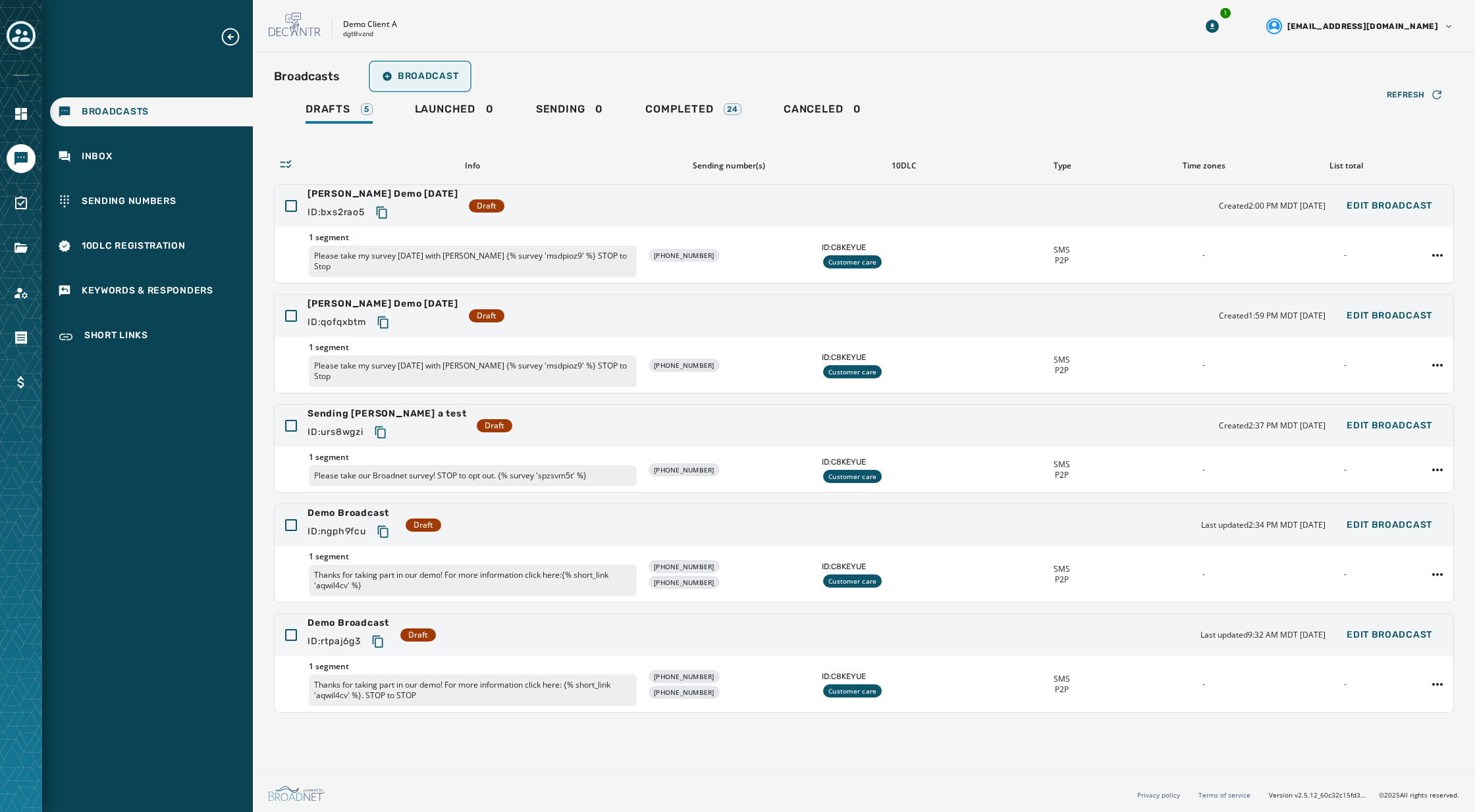
click at [421, 76] on span "Broadcast" at bounding box center [420, 77] width 76 height 11
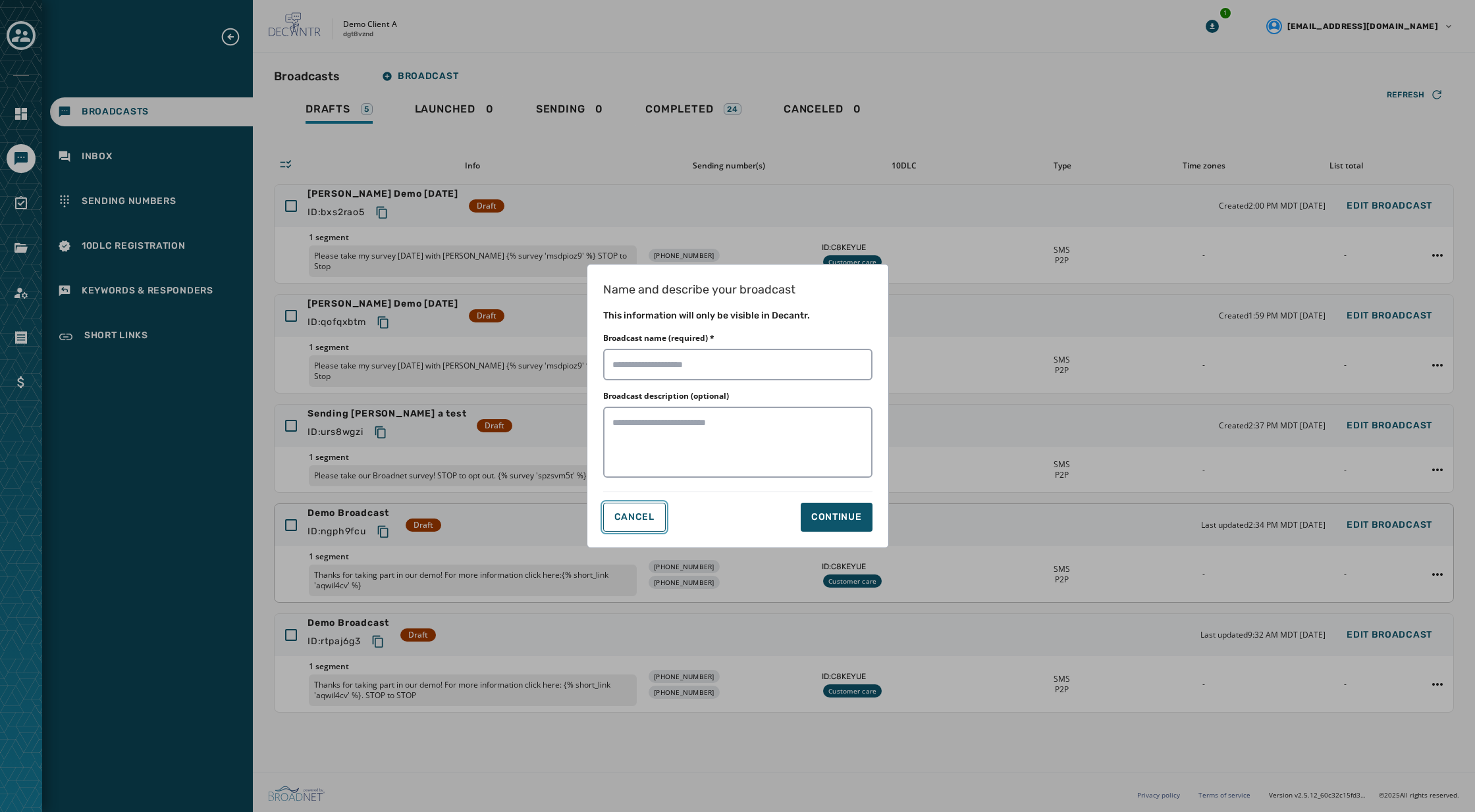
drag, startPoint x: 646, startPoint y: 512, endPoint x: 601, endPoint y: 502, distance: 46.1
click at [645, 512] on span "Cancel" at bounding box center [634, 518] width 40 height 11
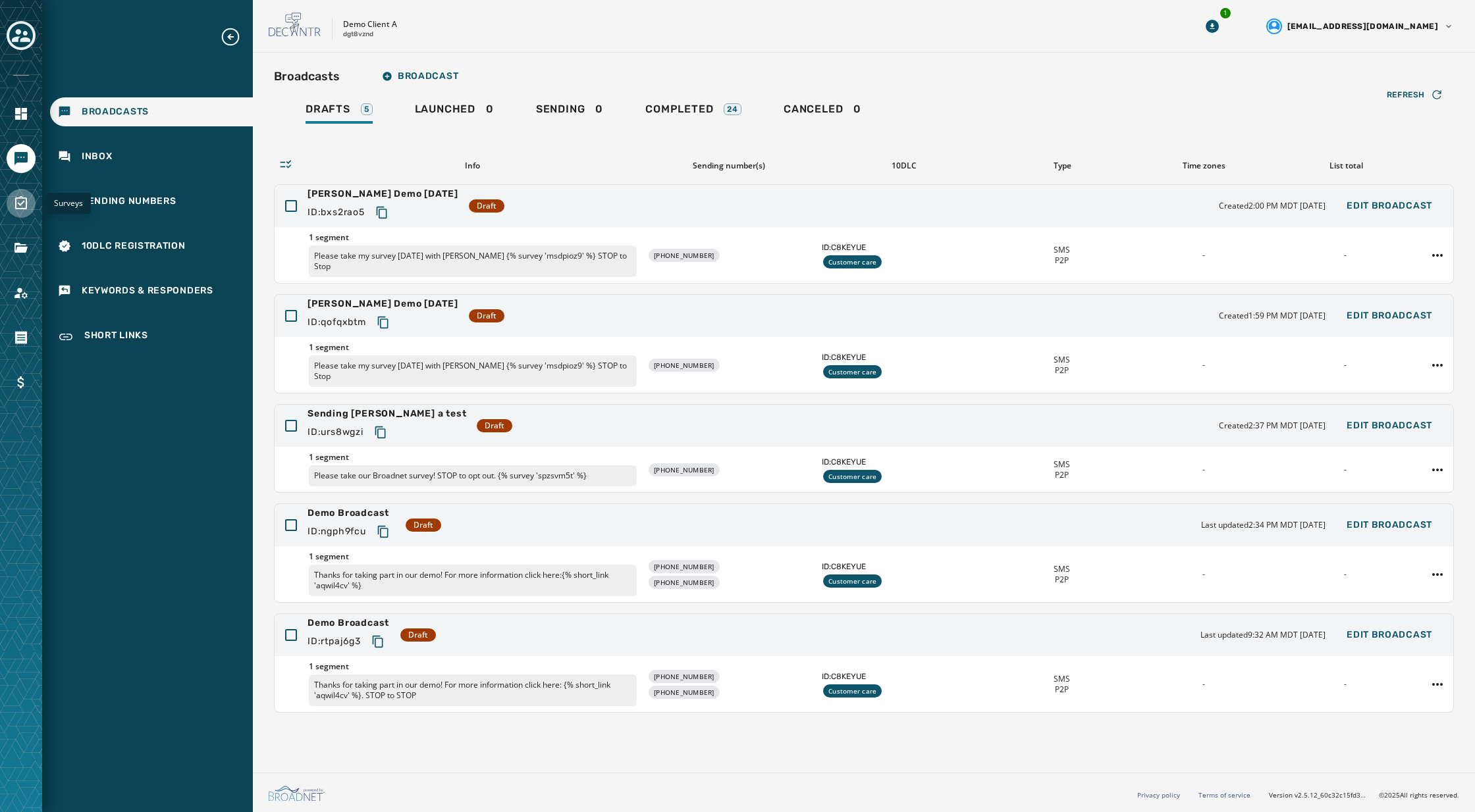
click at [15, 199] on icon "Navigate to Surveys" at bounding box center [21, 203] width 12 height 14
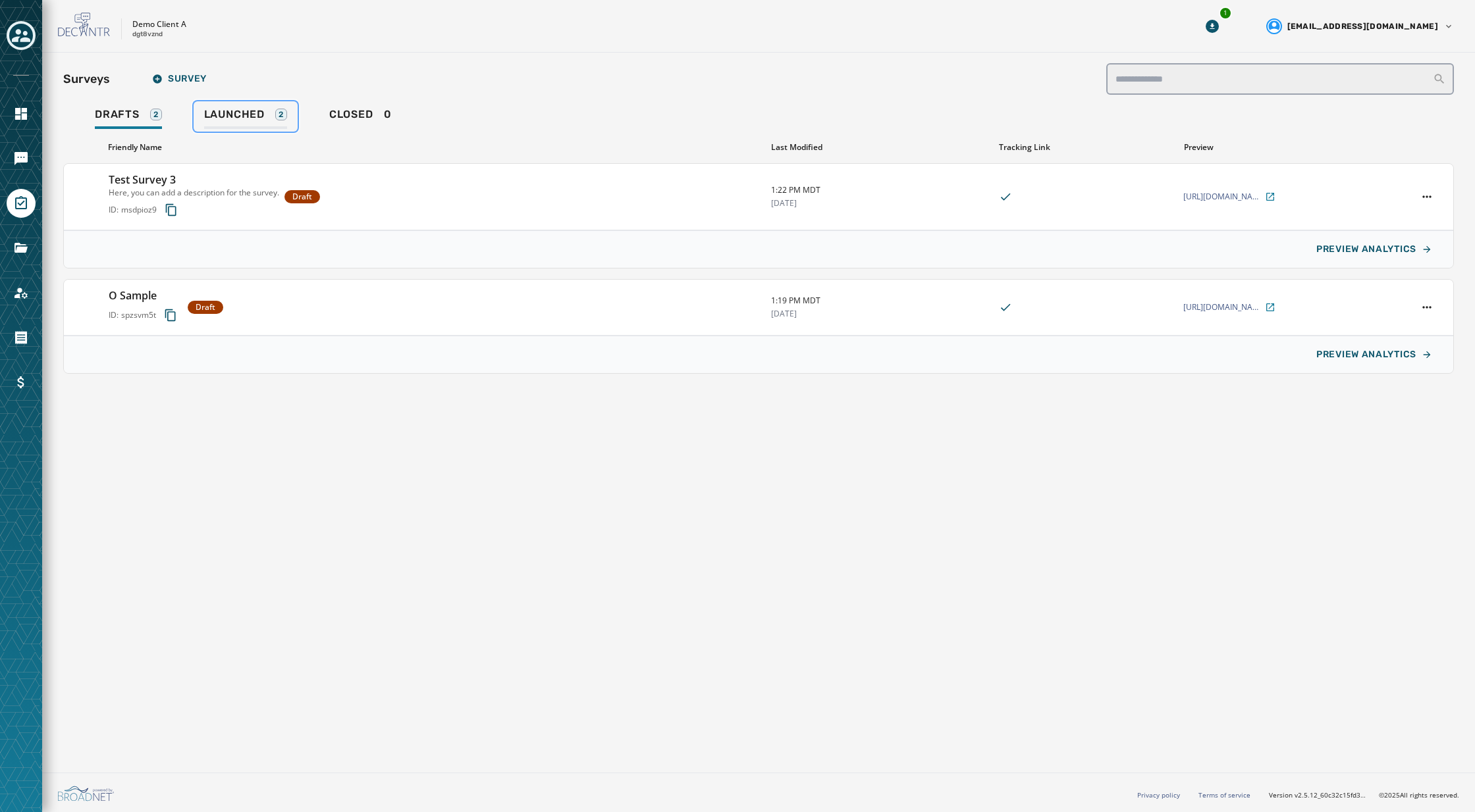
click at [226, 107] on link "Launched 2" at bounding box center [245, 116] width 104 height 30
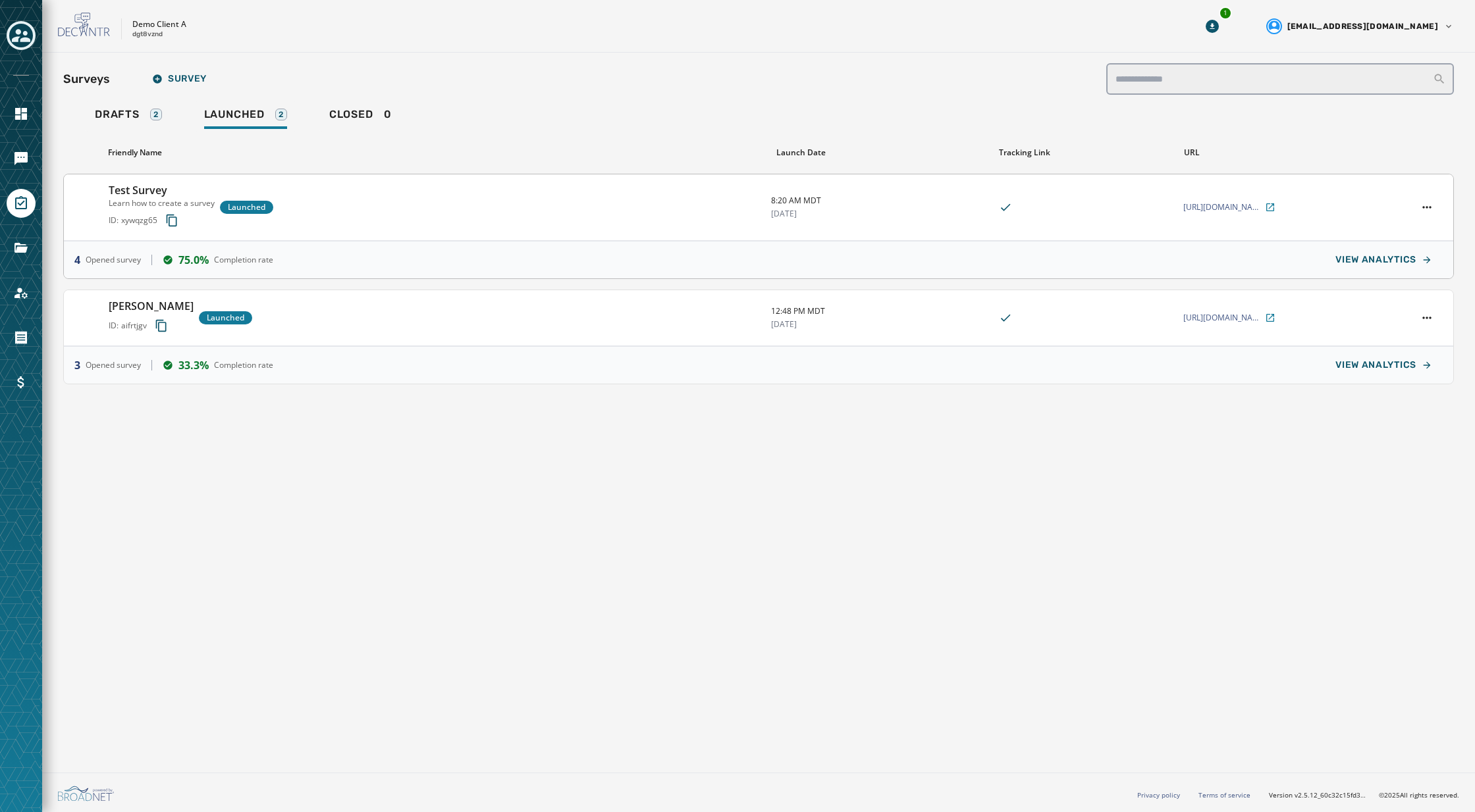
click at [321, 199] on div "Test Survey Learn how to create a survey ID: xywqzg65 Launched" at bounding box center [435, 206] width 652 height 50
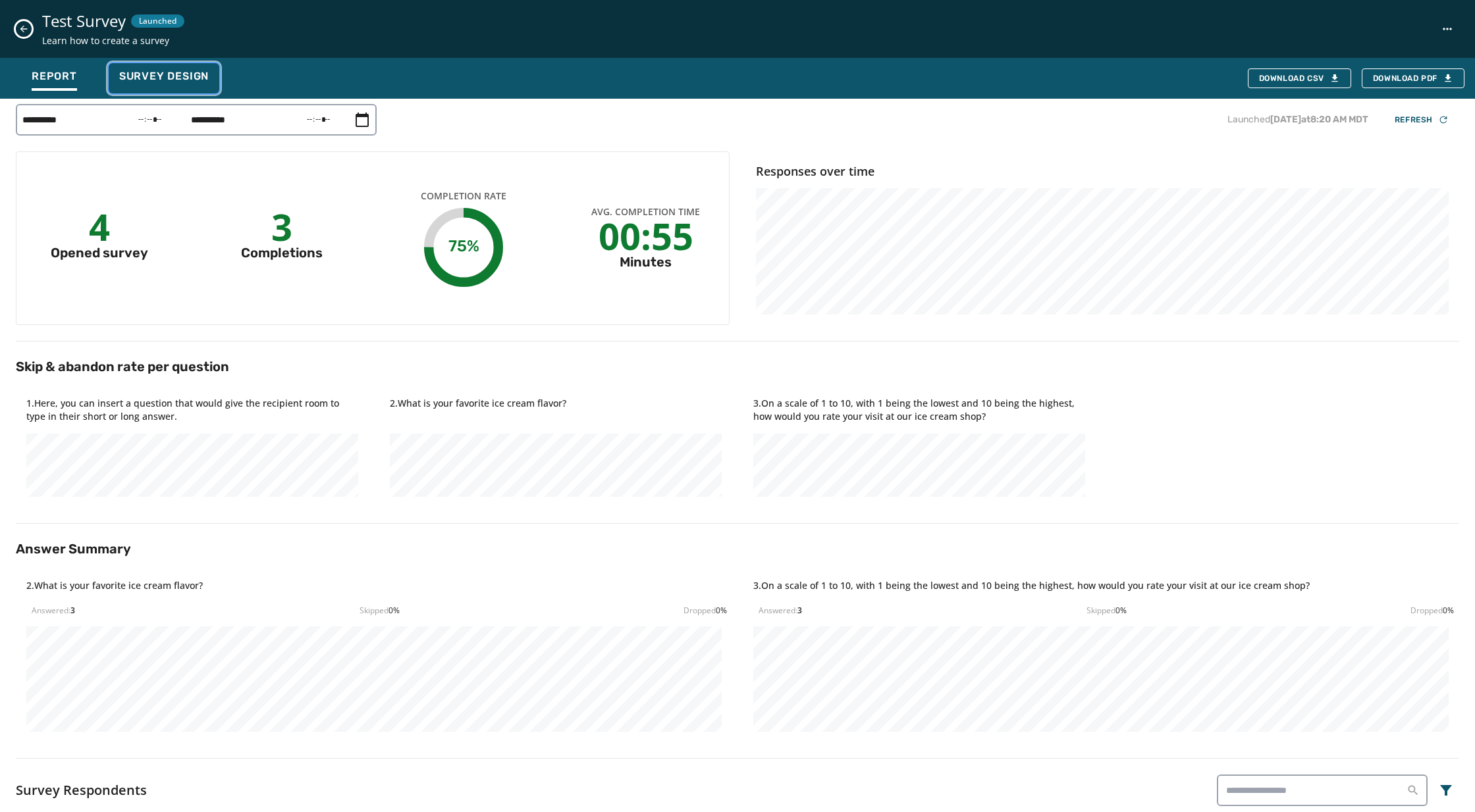
click at [158, 68] on button "Survey Design" at bounding box center [164, 78] width 110 height 30
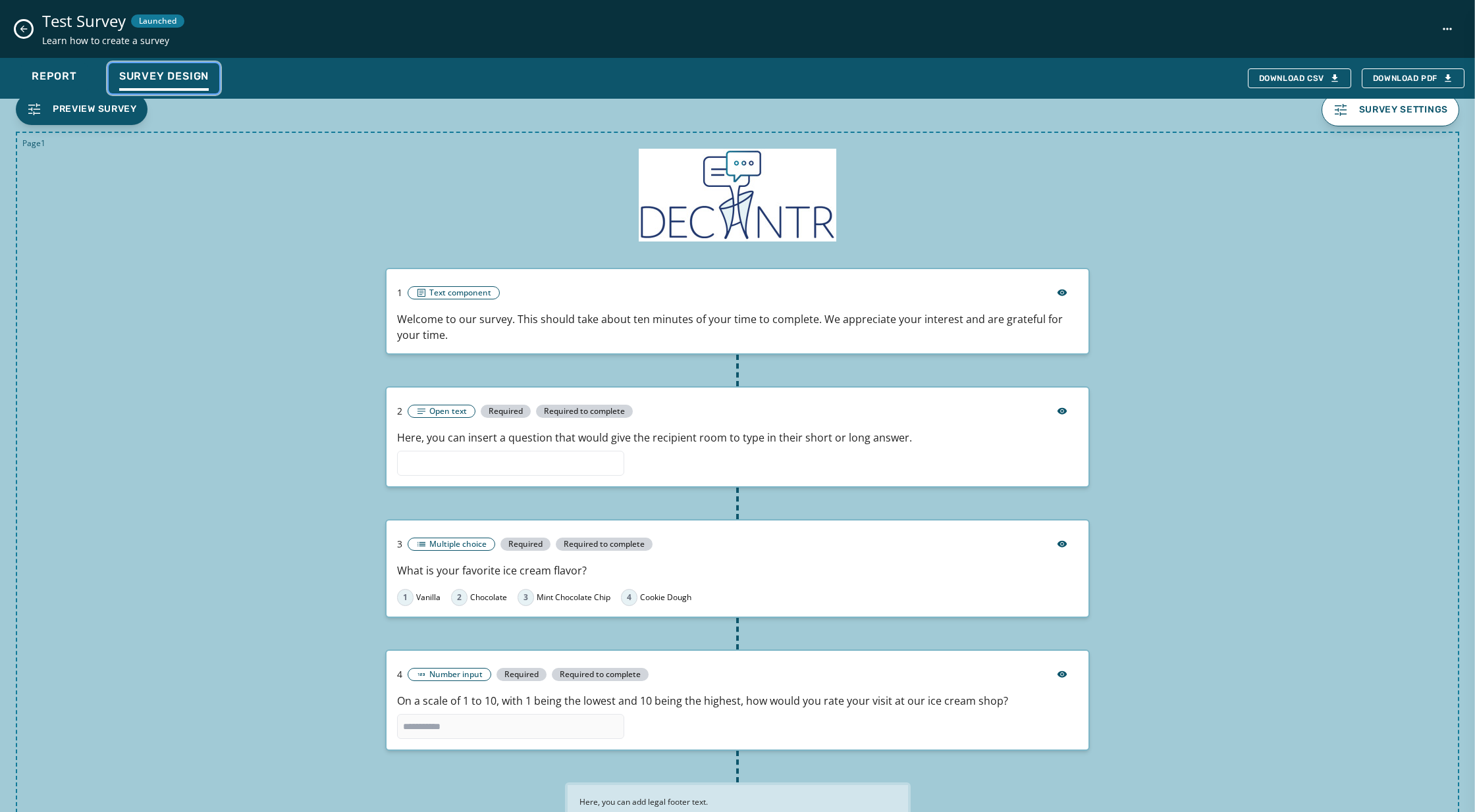
scroll to position [53, 0]
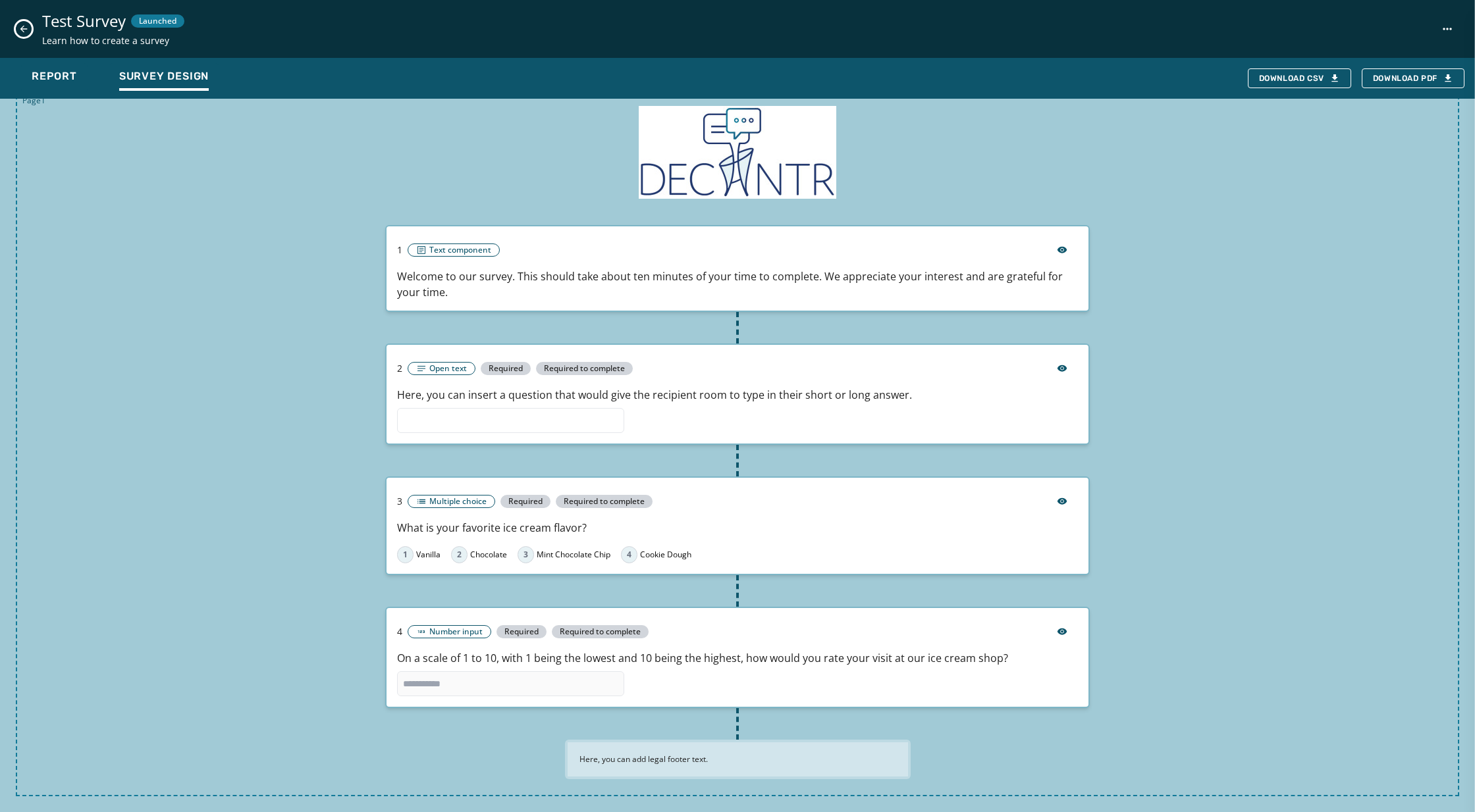
click at [22, 26] on icon "Close survey details drawer" at bounding box center [24, 29] width 7 height 7
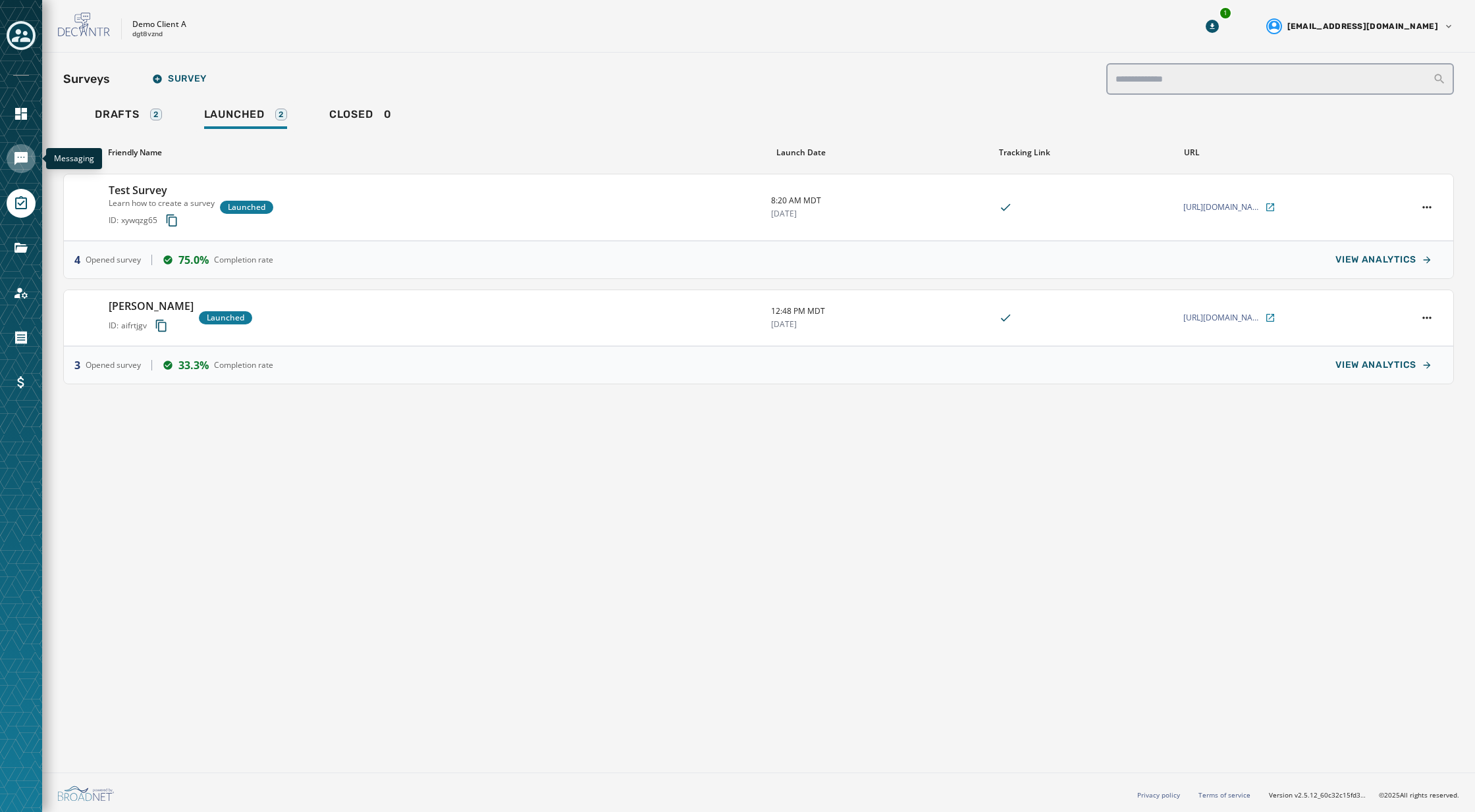
click at [28, 157] on icon "Navigate to Messaging" at bounding box center [21, 158] width 15 height 15
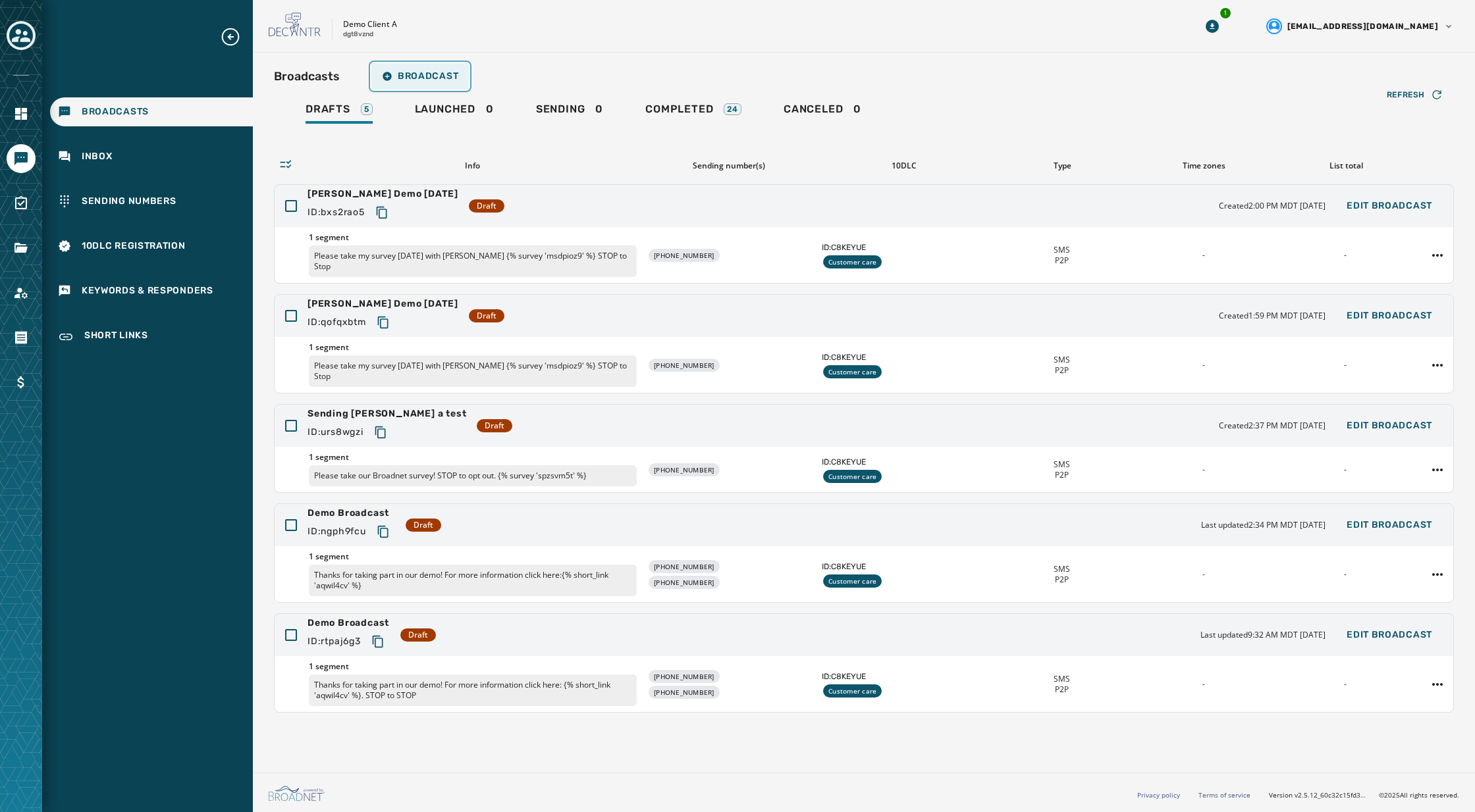
click at [433, 68] on button "Broadcast" at bounding box center [420, 76] width 98 height 26
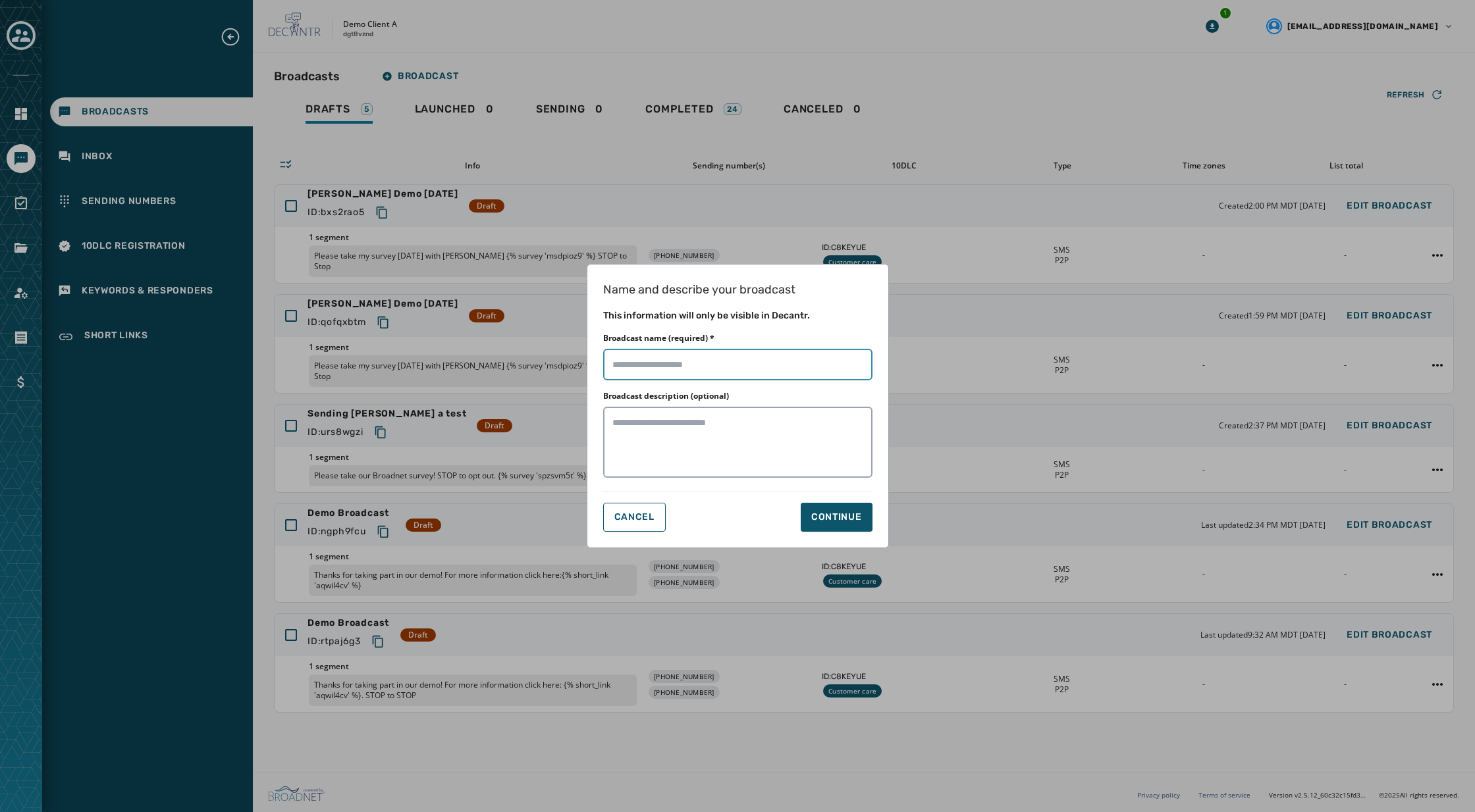
click at [743, 369] on input "Broadcast name (required) *" at bounding box center [737, 364] width 269 height 32
type input "**********"
click at [838, 518] on div "Continue" at bounding box center [837, 517] width 51 height 14
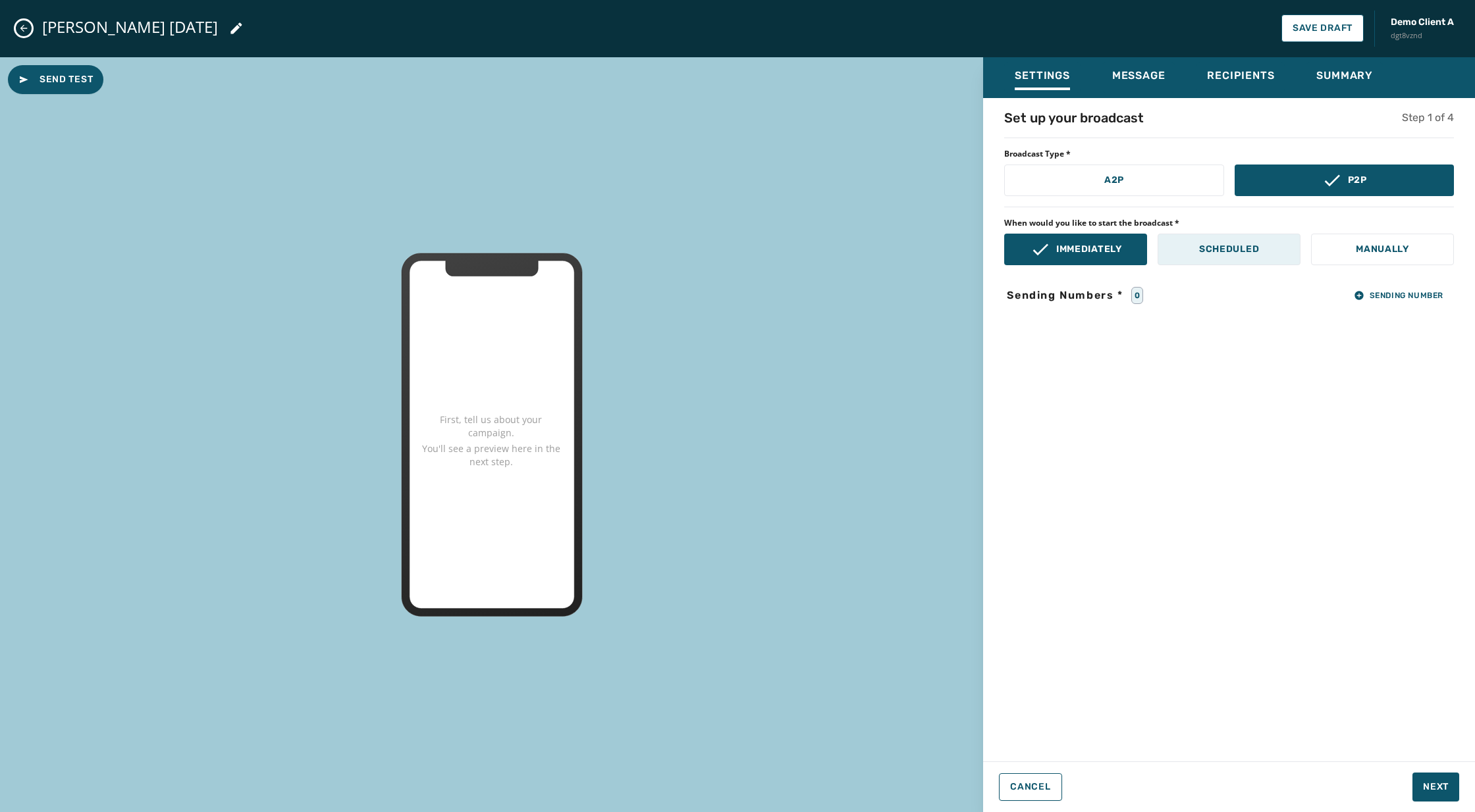
click at [1243, 255] on button "Scheduled" at bounding box center [1229, 249] width 143 height 32
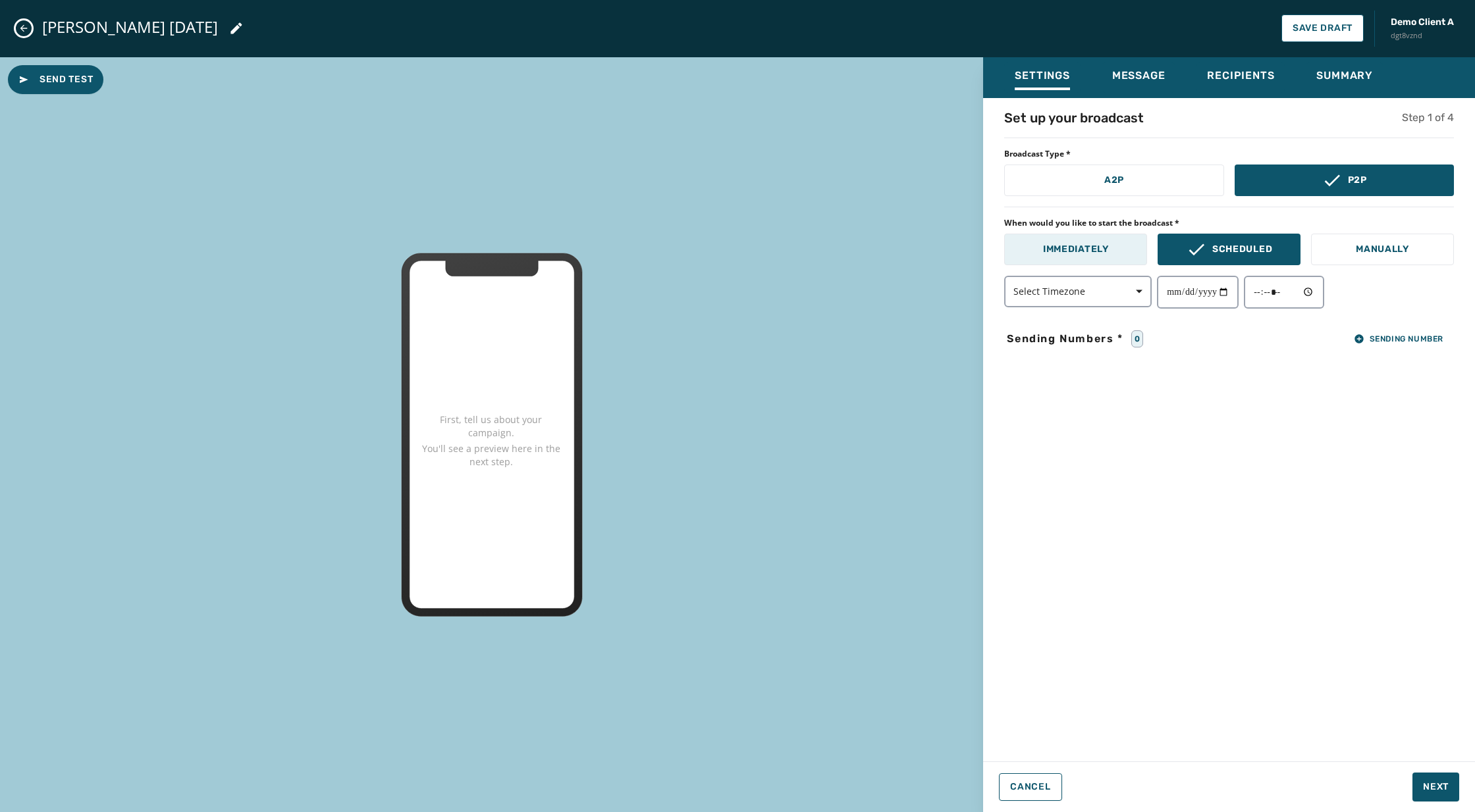
click at [1052, 250] on p "Immediately" at bounding box center [1076, 249] width 66 height 14
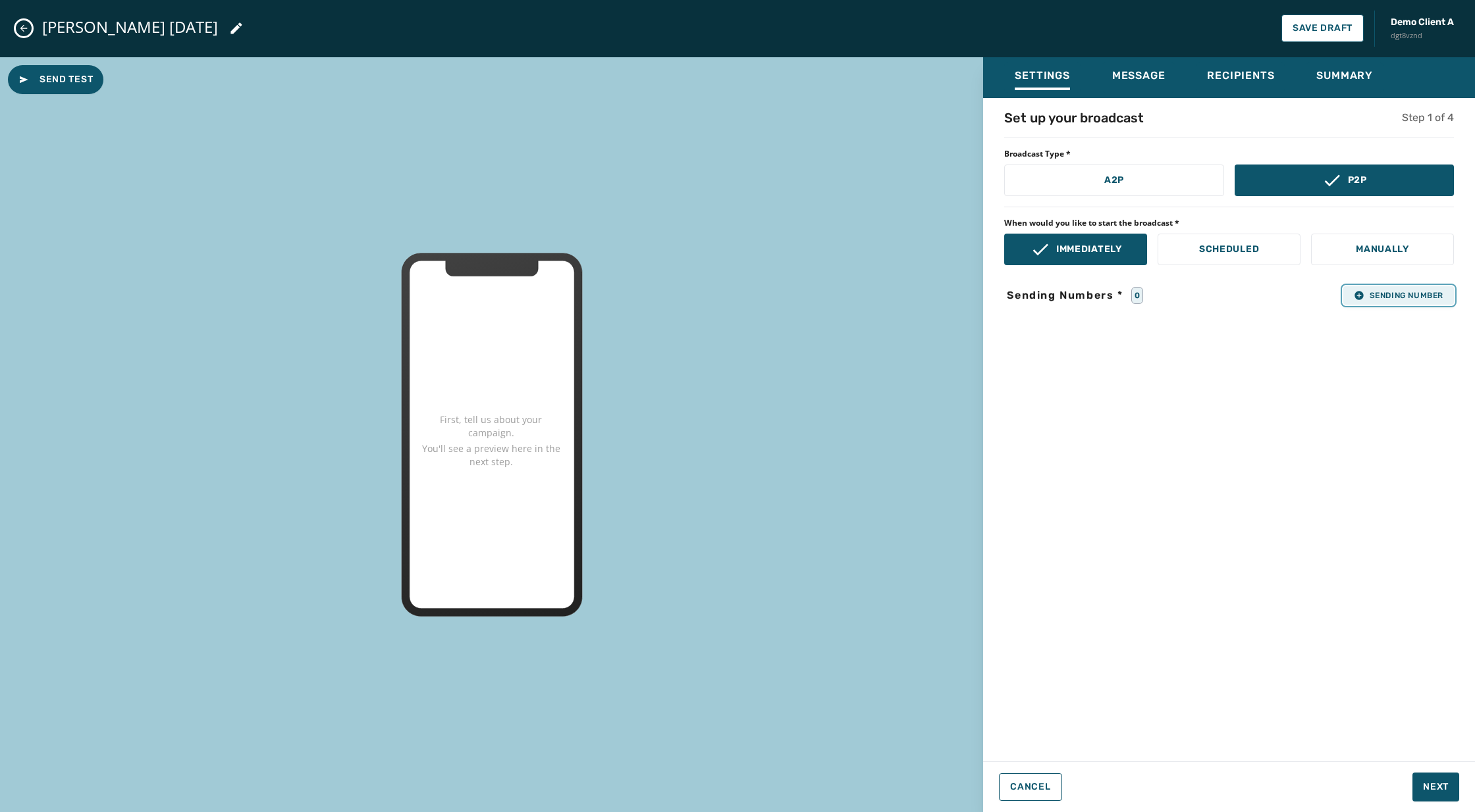
click at [1397, 291] on span "Sending Number" at bounding box center [1398, 296] width 90 height 11
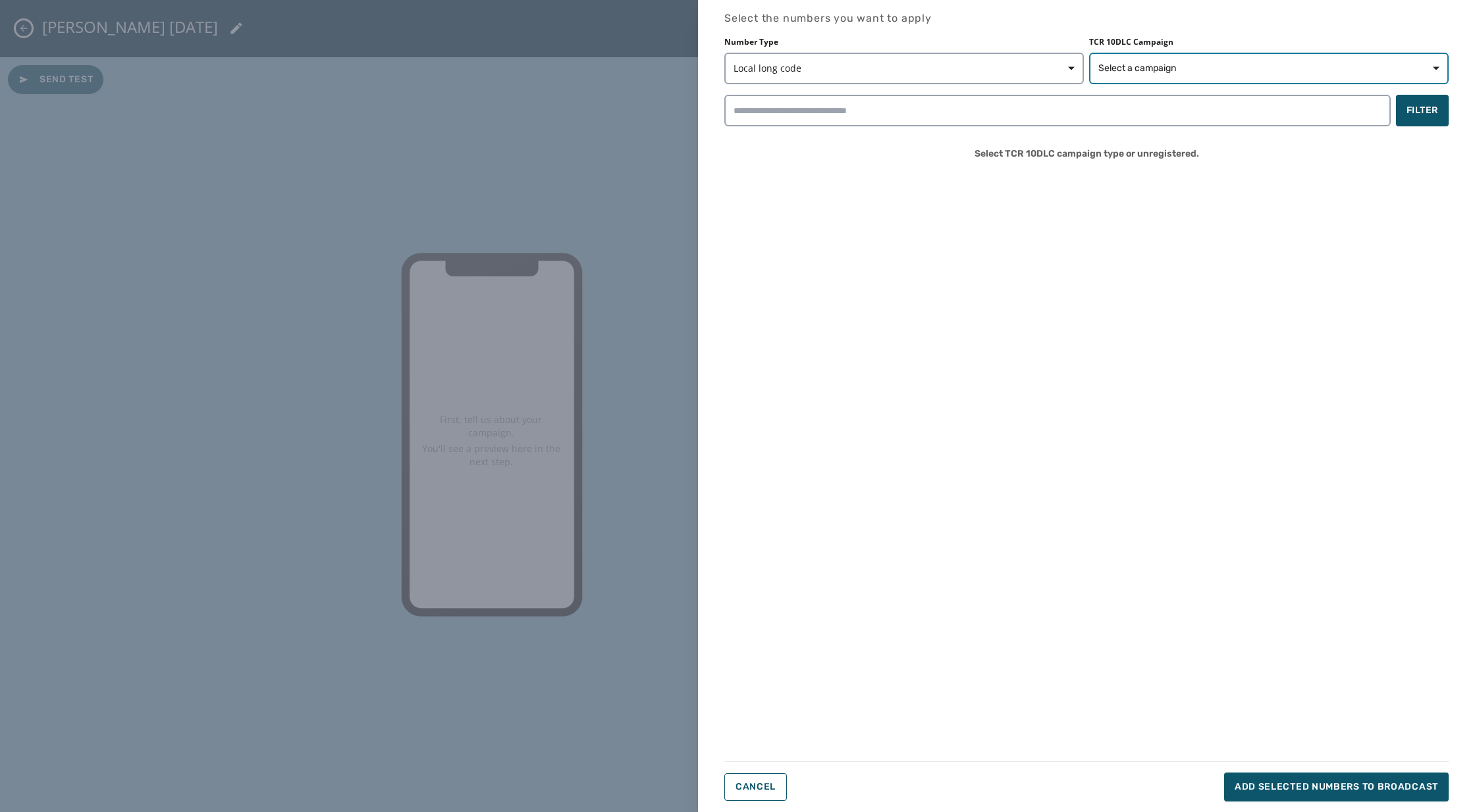
click at [1305, 62] on span "Select a campaign" at bounding box center [1269, 68] width 341 height 14
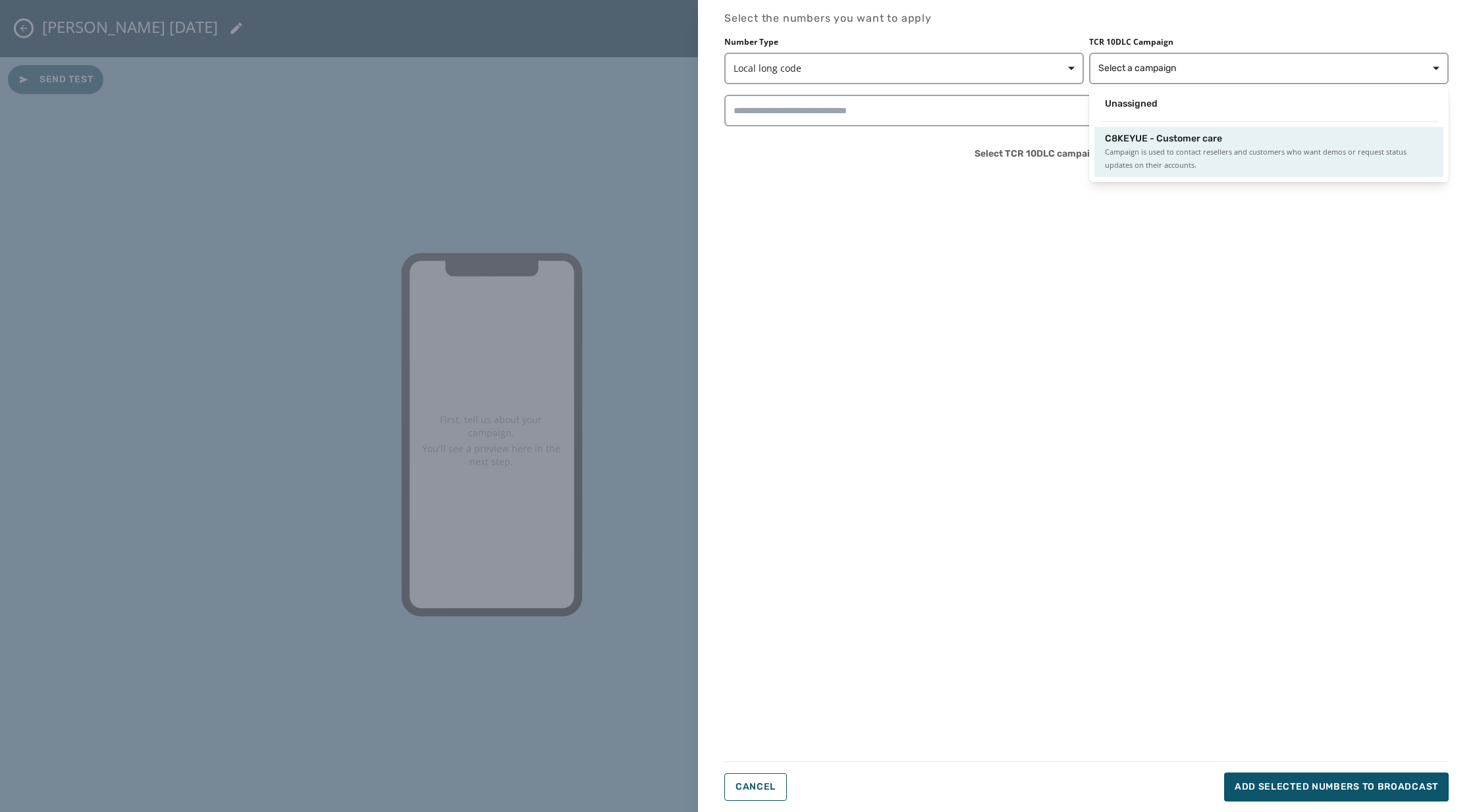
click at [1156, 149] on span "Campaign is used to contact resellers and customers who want demos or request s…" at bounding box center [1269, 158] width 328 height 26
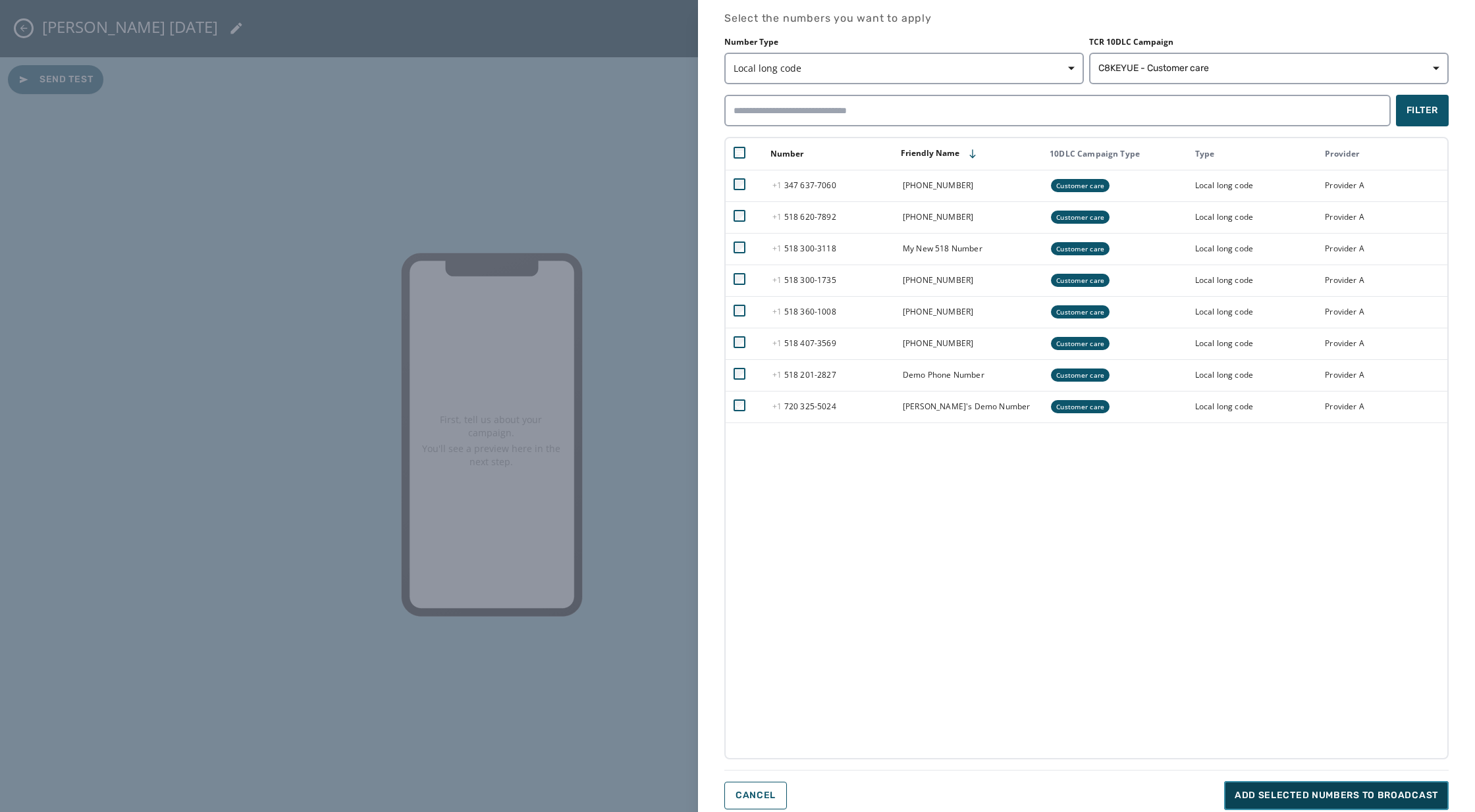
click at [1342, 798] on span "Add selected numbers to broadcast" at bounding box center [1336, 796] width 204 height 14
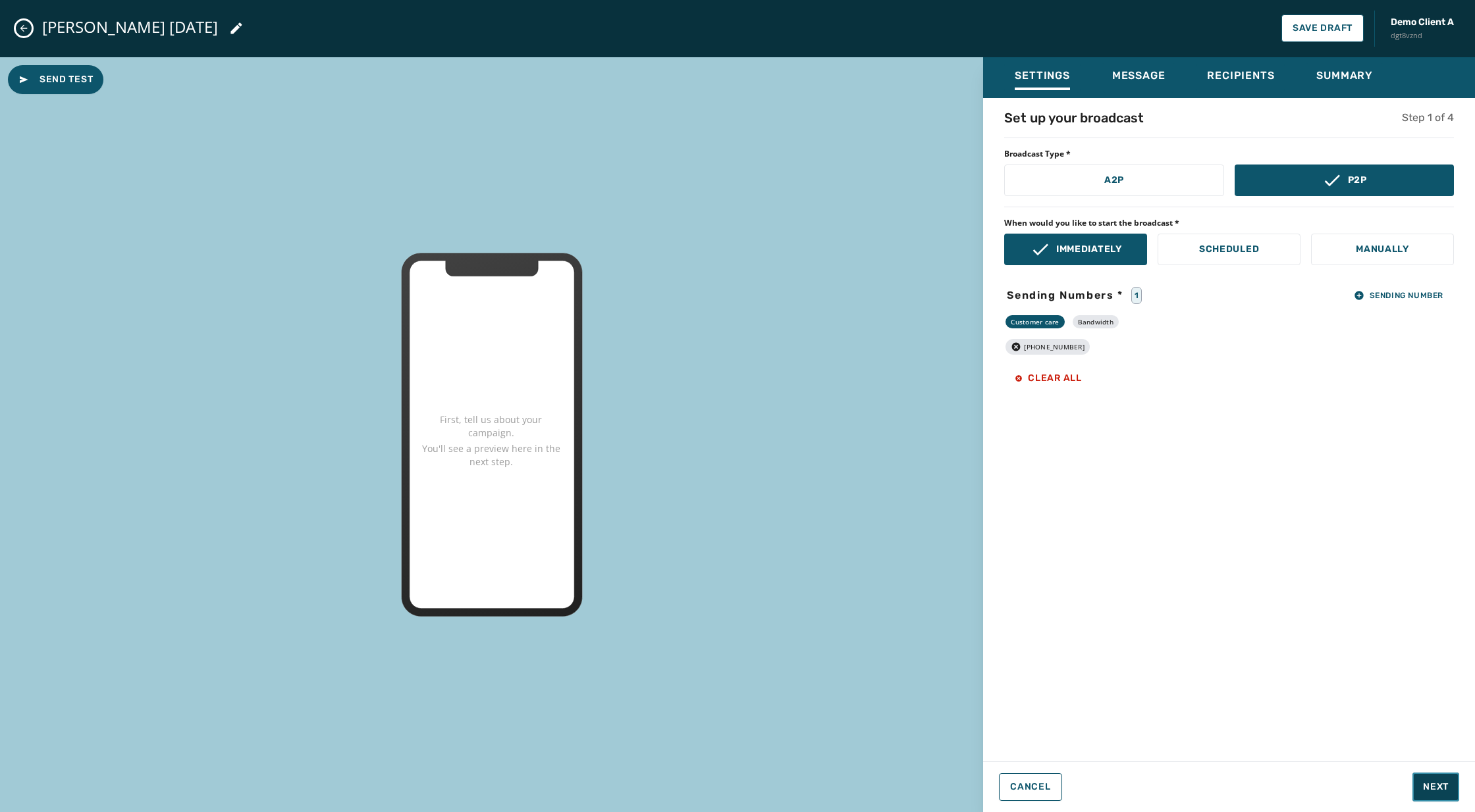
click at [1437, 791] on span "Next" at bounding box center [1435, 787] width 25 height 14
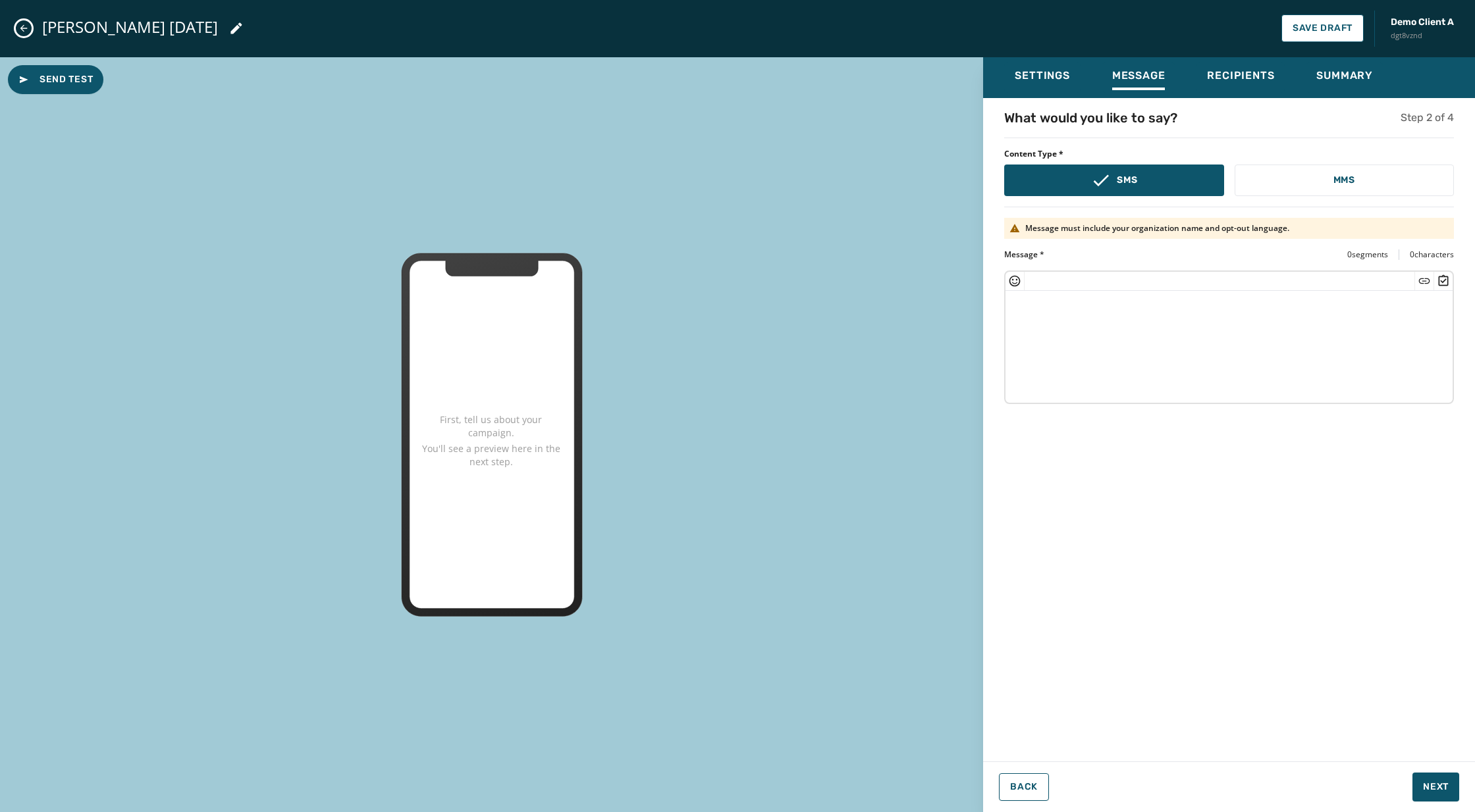
click at [1239, 368] on textarea at bounding box center [1229, 344] width 447 height 108
paste textarea "**********"
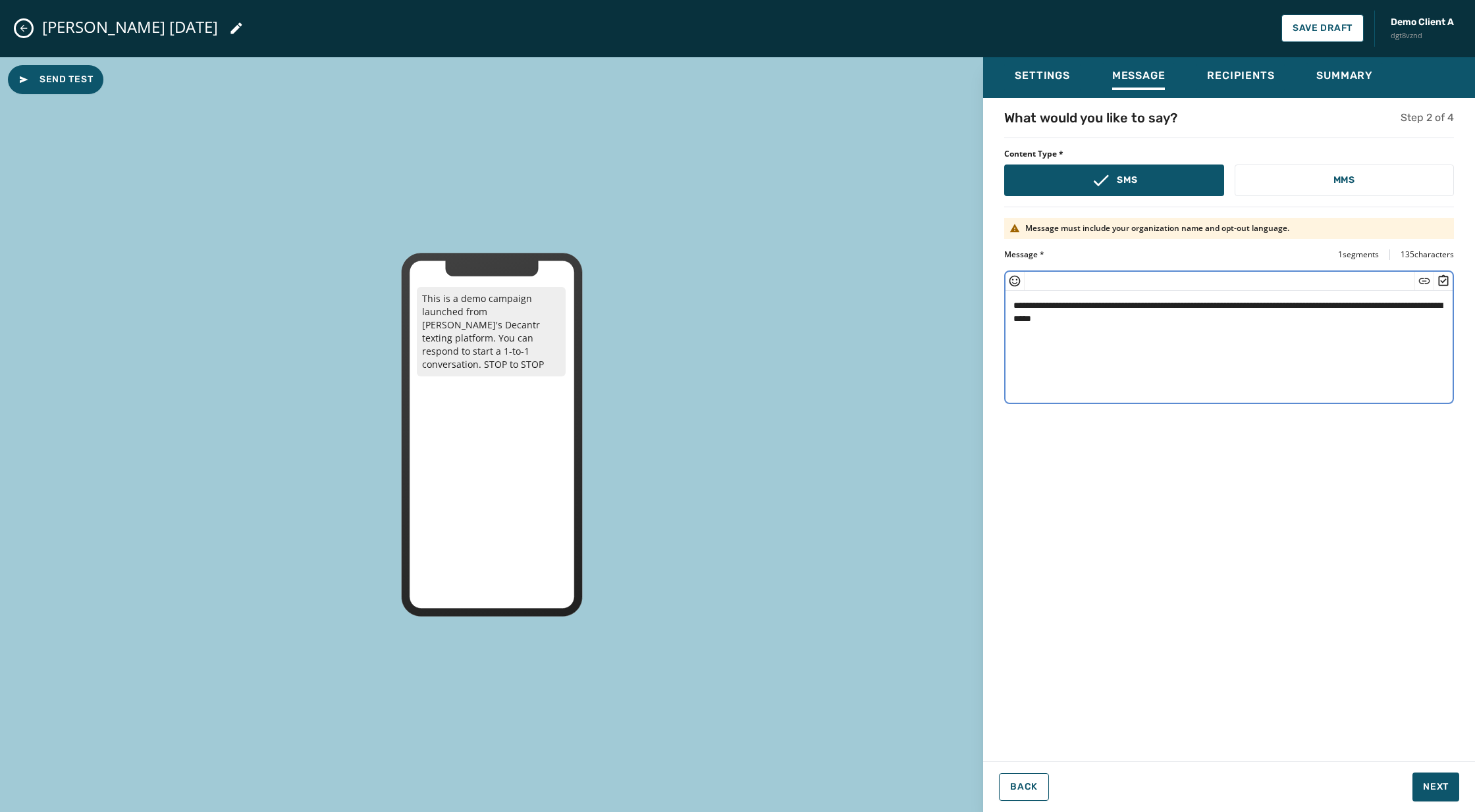
type textarea "**********"
click at [1431, 794] on button "Next" at bounding box center [1436, 788] width 47 height 29
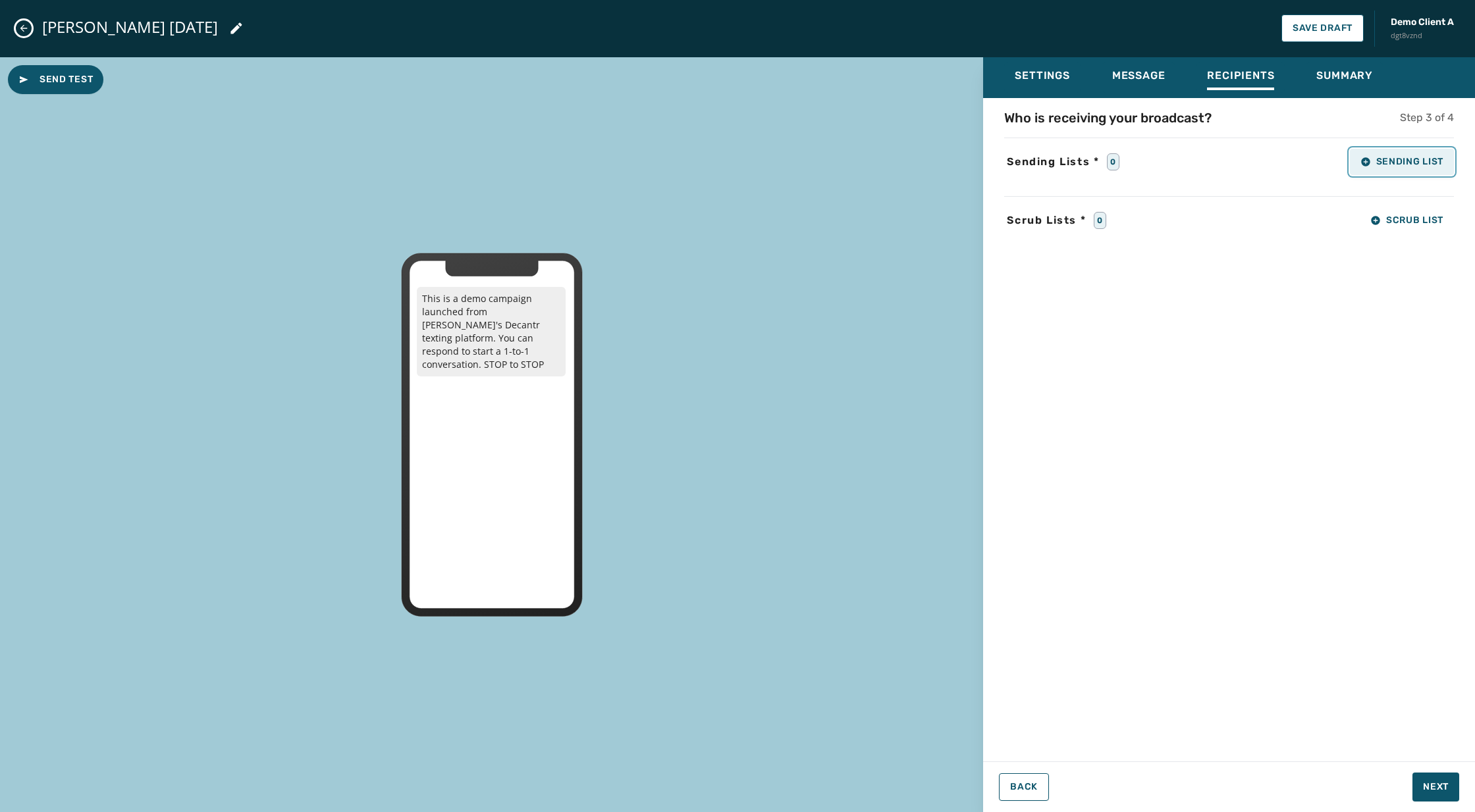
click at [1394, 166] on span "Sending List" at bounding box center [1402, 162] width 83 height 11
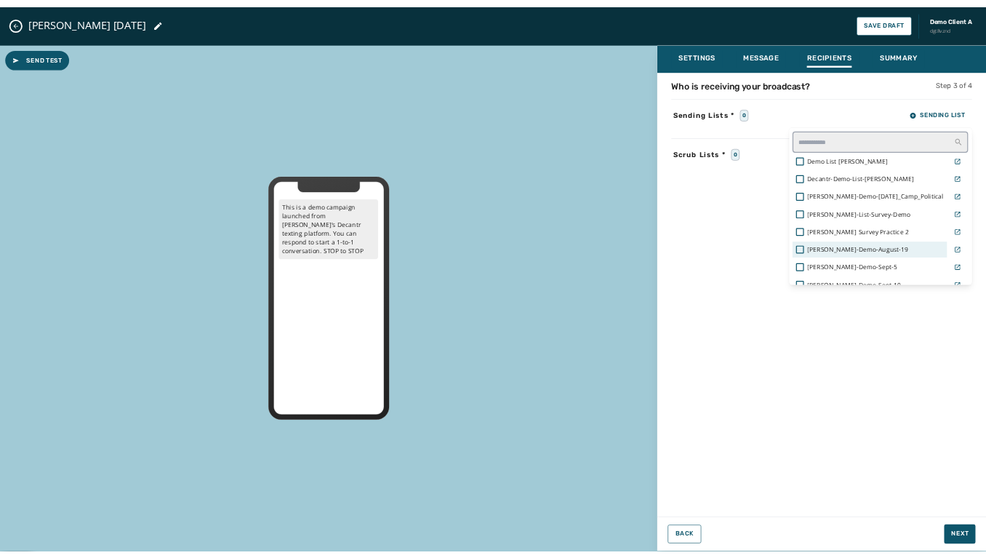
scroll to position [79, 0]
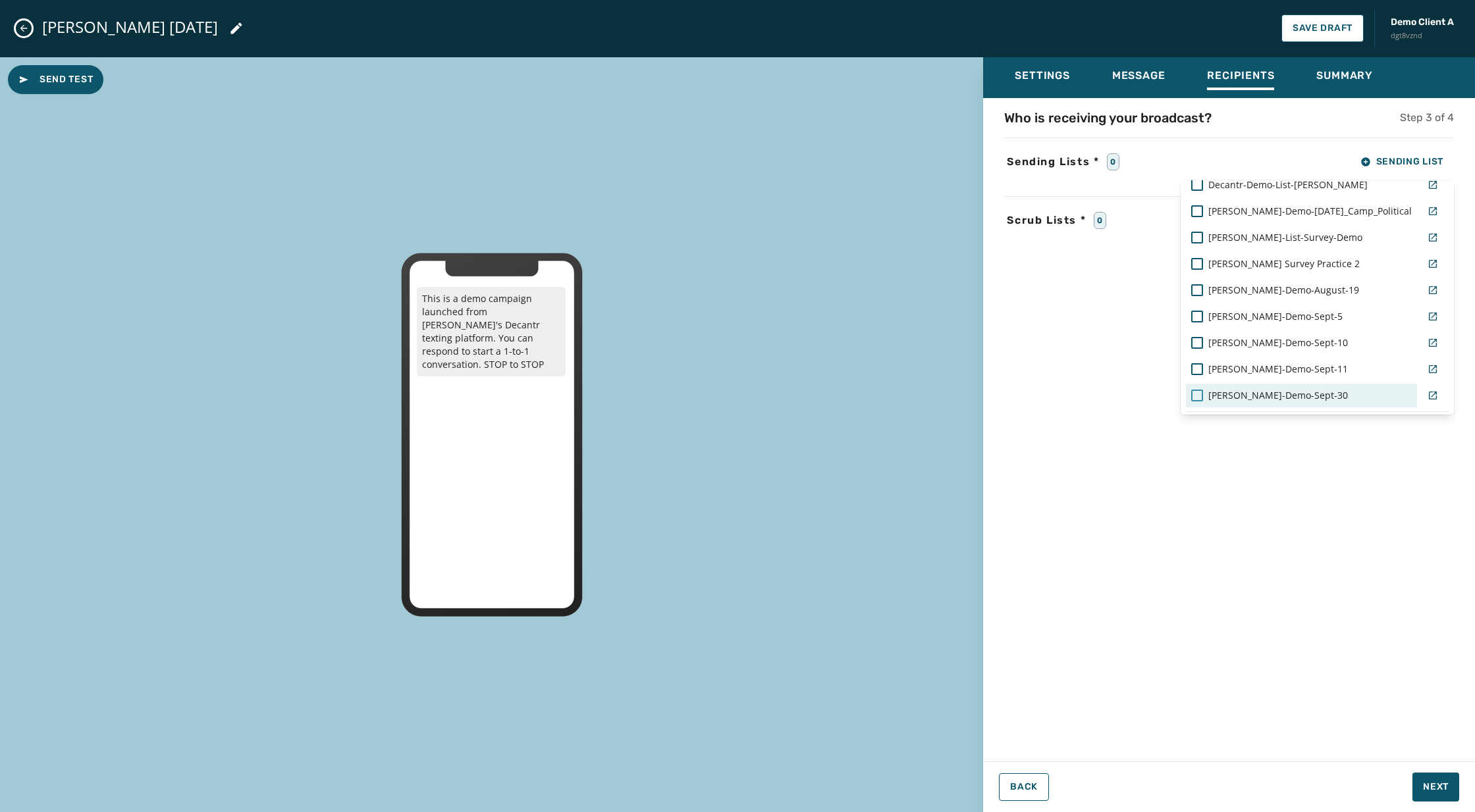
click at [1202, 396] on div at bounding box center [1196, 395] width 12 height 12
click at [1439, 790] on div "Settings Message Recipients Summary Who is receiving your broadcast? Step 3 of …" at bounding box center [1229, 429] width 492 height 745
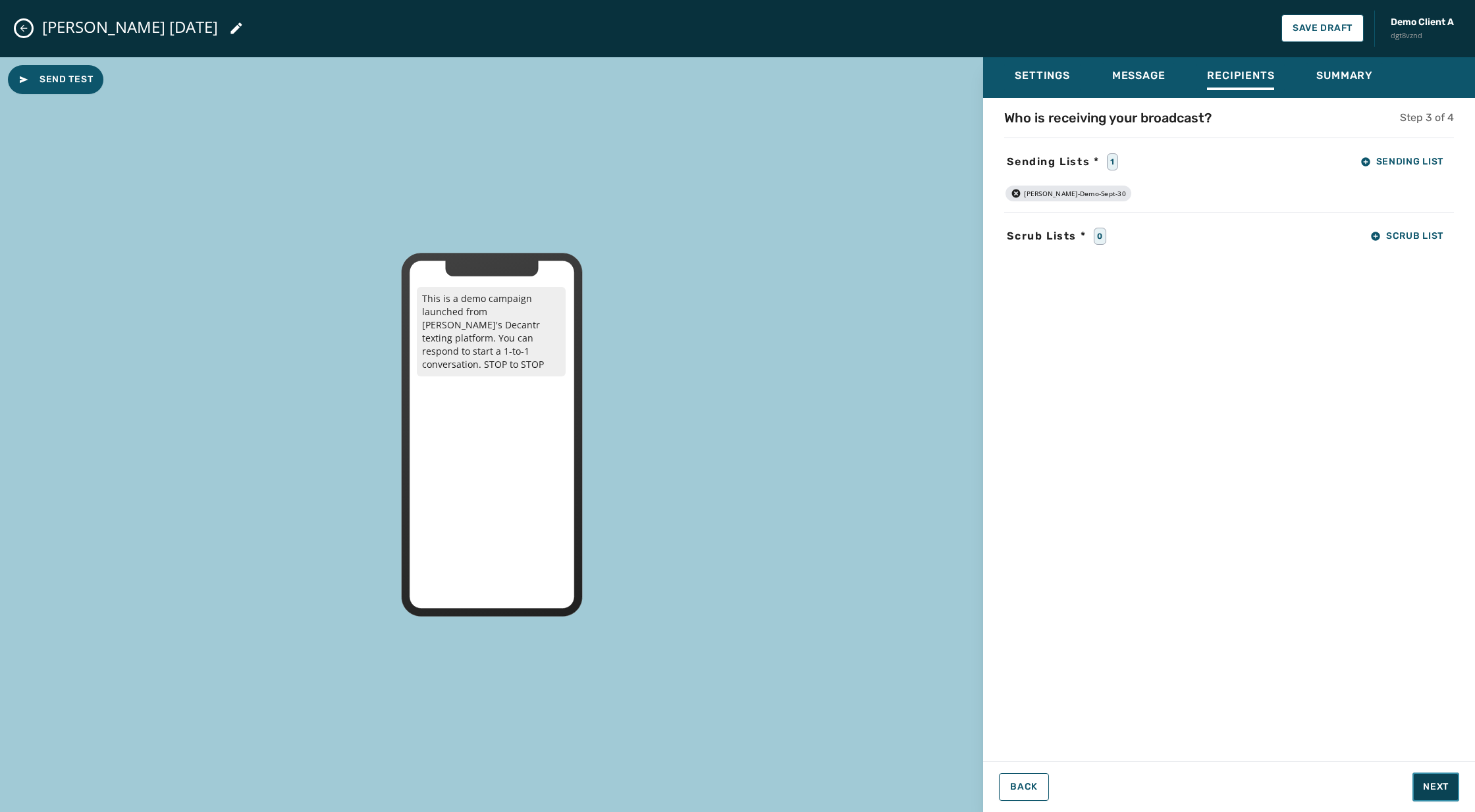
drag, startPoint x: 1441, startPoint y: 790, endPoint x: 1437, endPoint y: 777, distance: 13.6
click at [1441, 790] on span "Next" at bounding box center [1435, 787] width 25 height 14
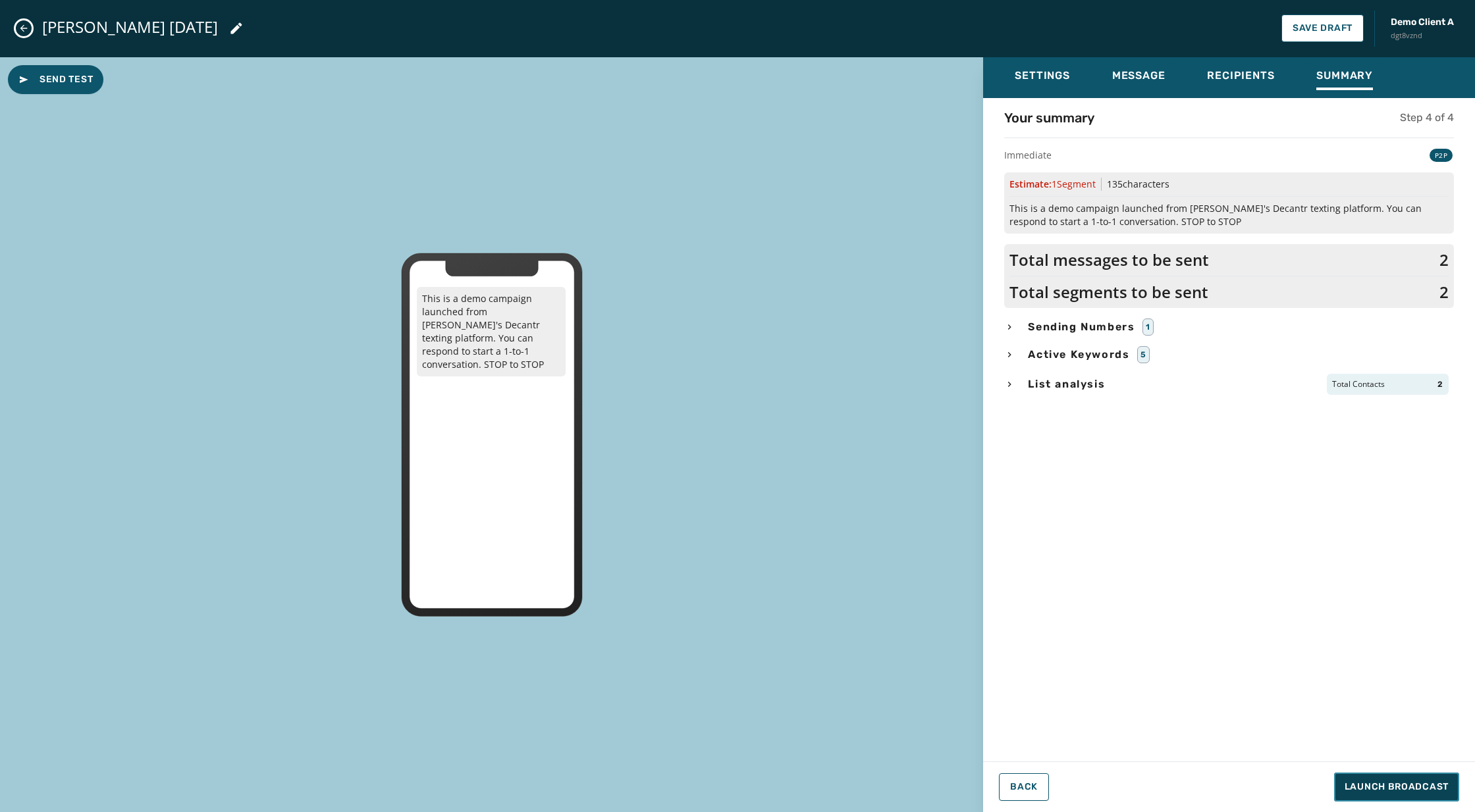
click at [1384, 781] on span "Launch Broadcast" at bounding box center [1396, 787] width 104 height 14
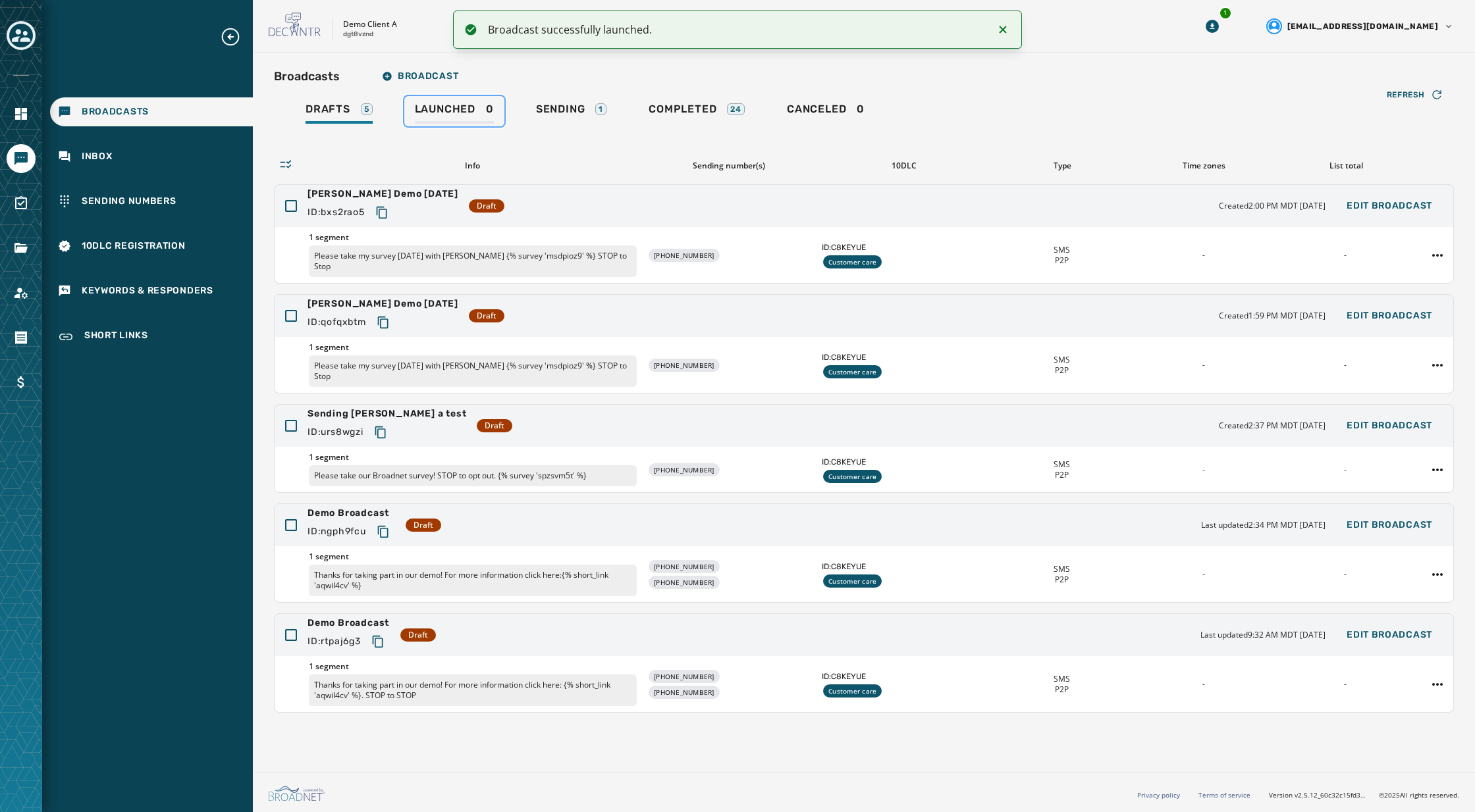
click at [448, 107] on span "Launched" at bounding box center [445, 109] width 61 height 14
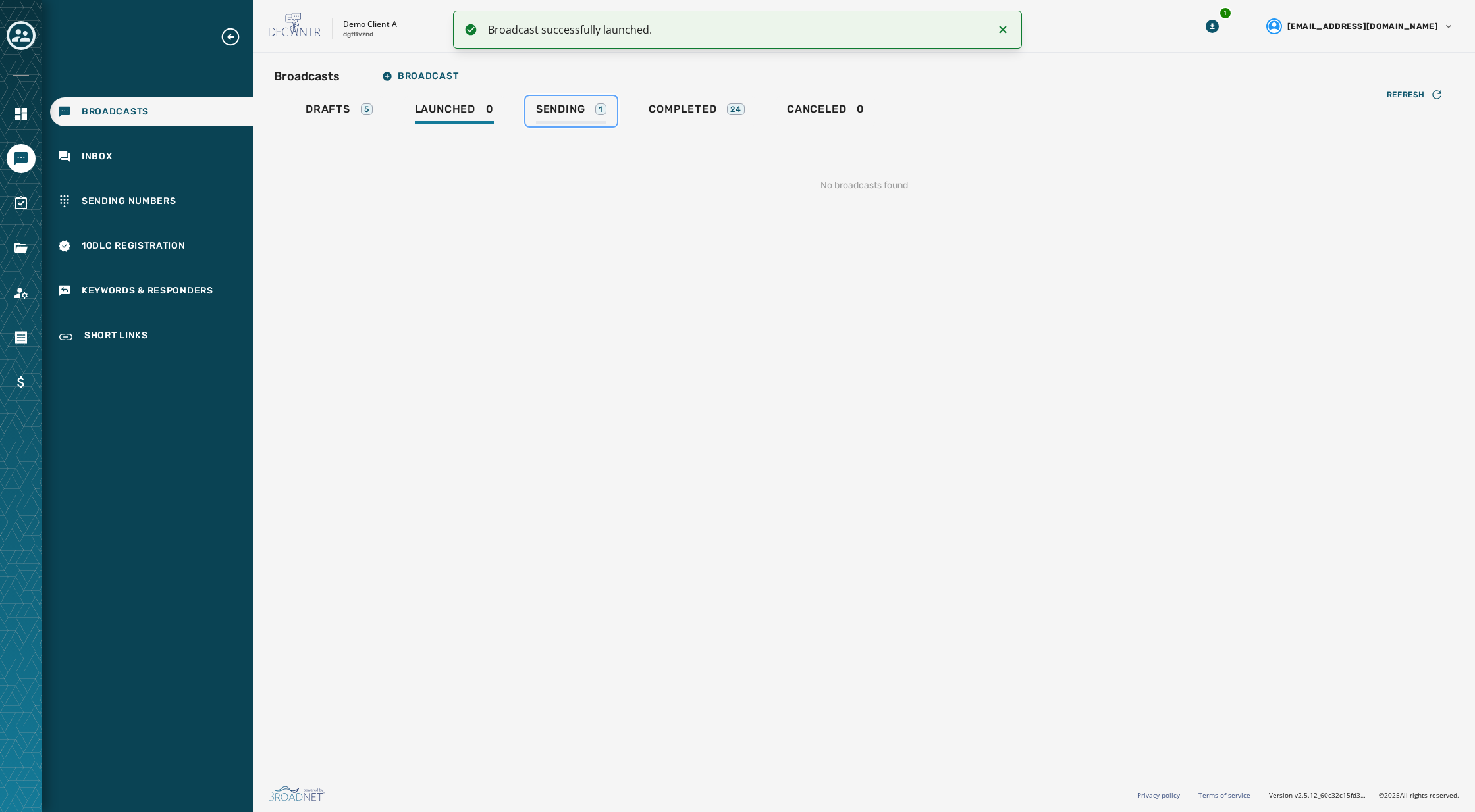
click at [570, 105] on span "Sending" at bounding box center [560, 109] width 50 height 14
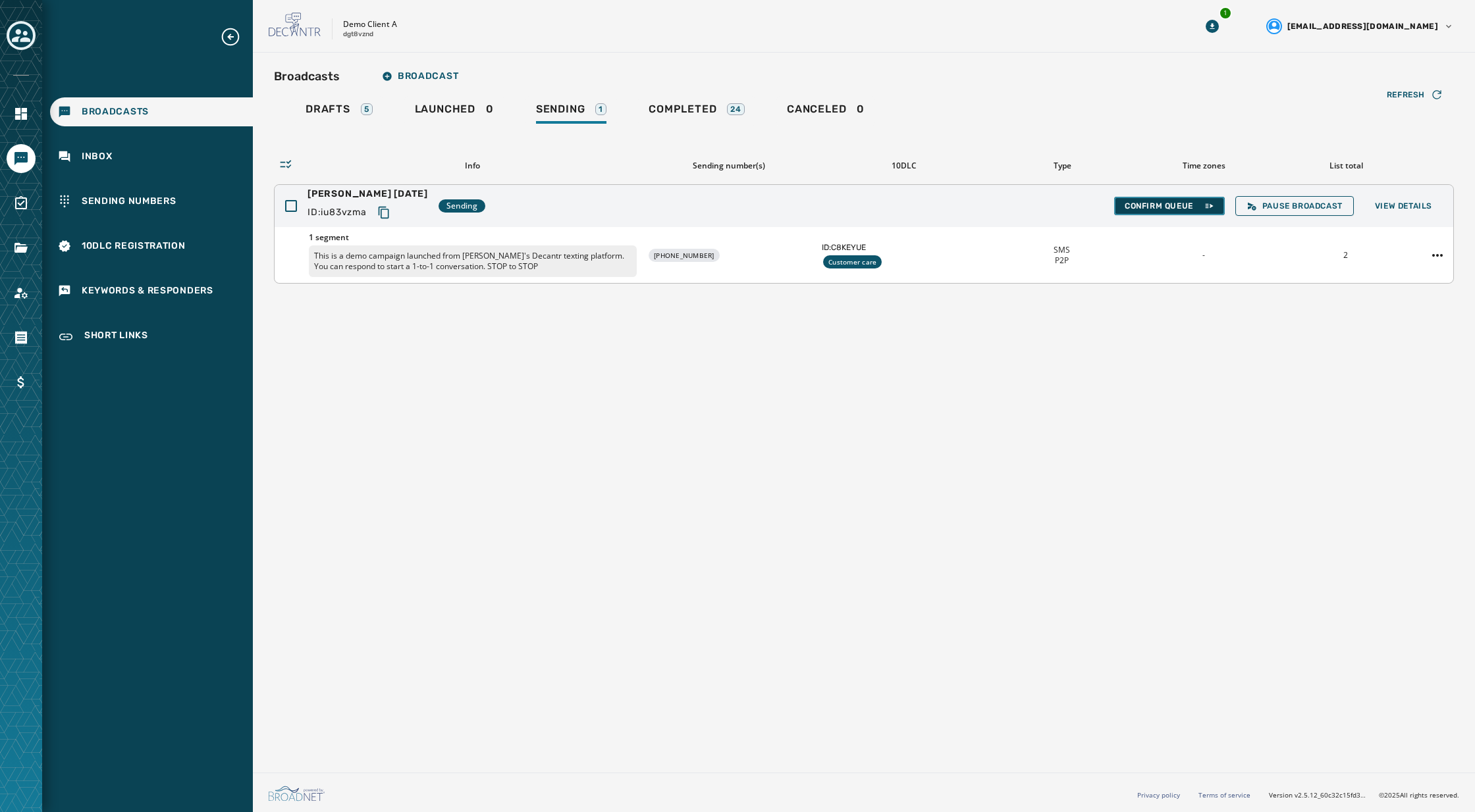
click at [1142, 204] on span "Confirm Queue" at bounding box center [1169, 206] width 90 height 11
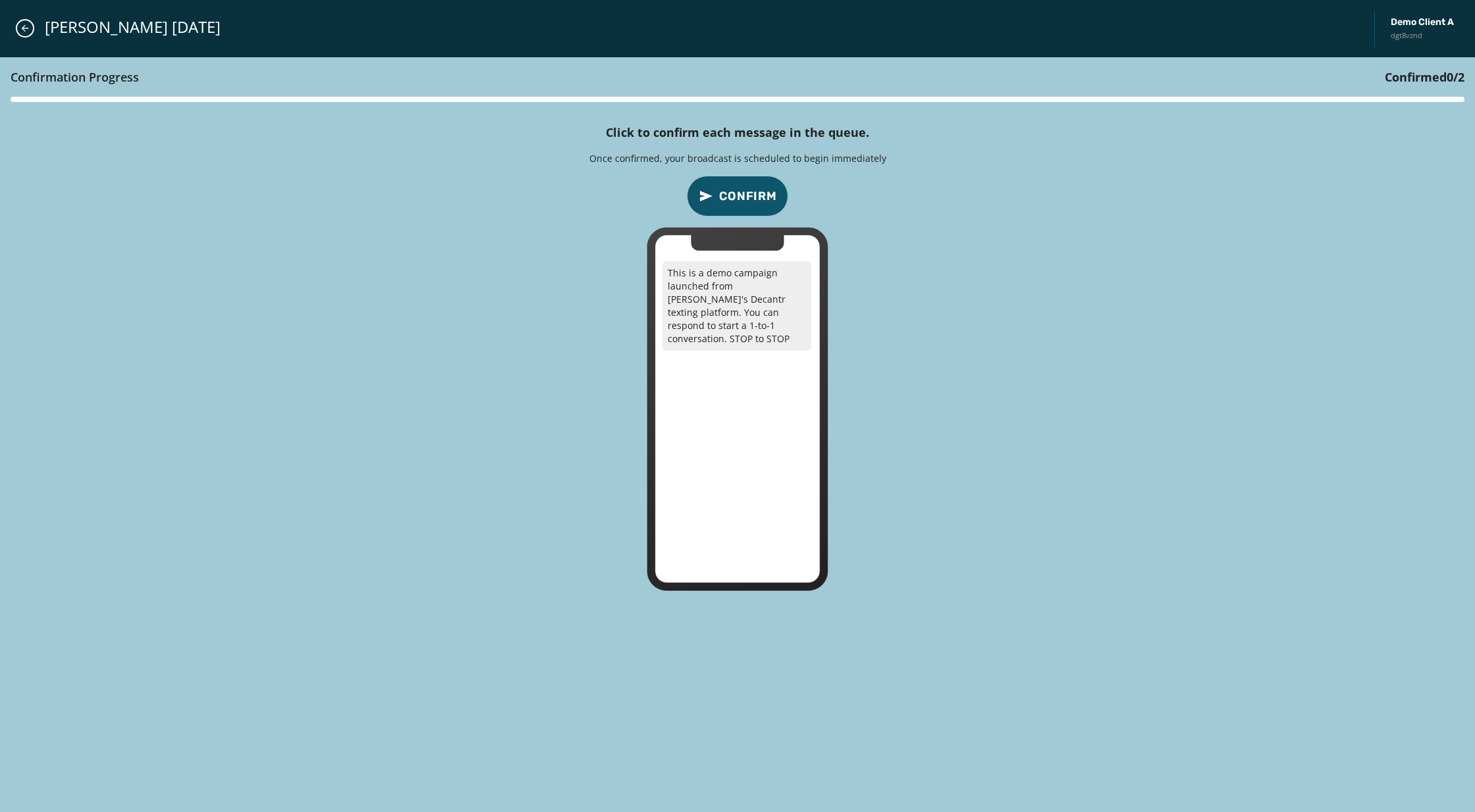
click at [715, 192] on button "Confirm" at bounding box center [737, 196] width 101 height 41
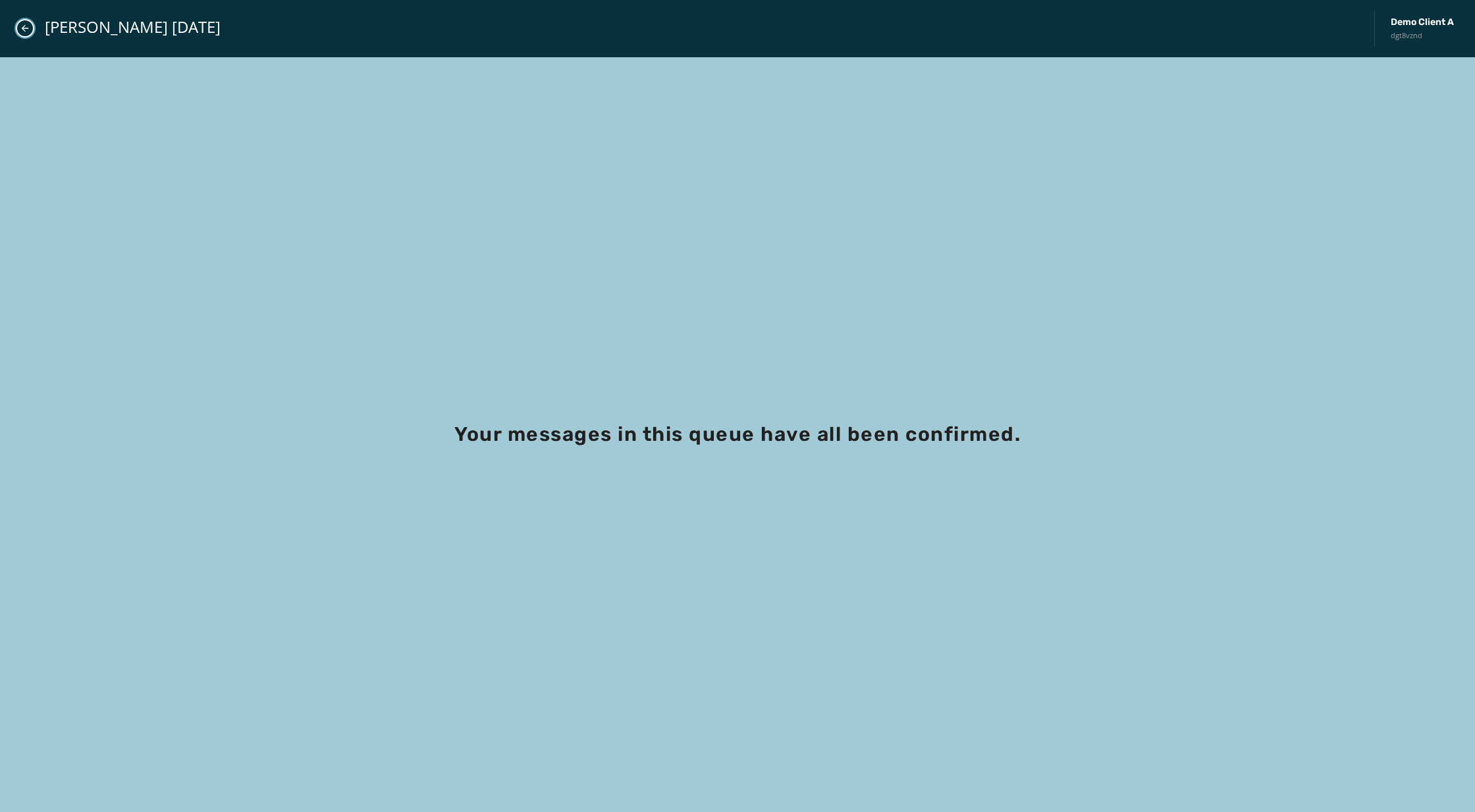
click at [24, 28] on icon "Close admin drawer" at bounding box center [25, 29] width 7 height 7
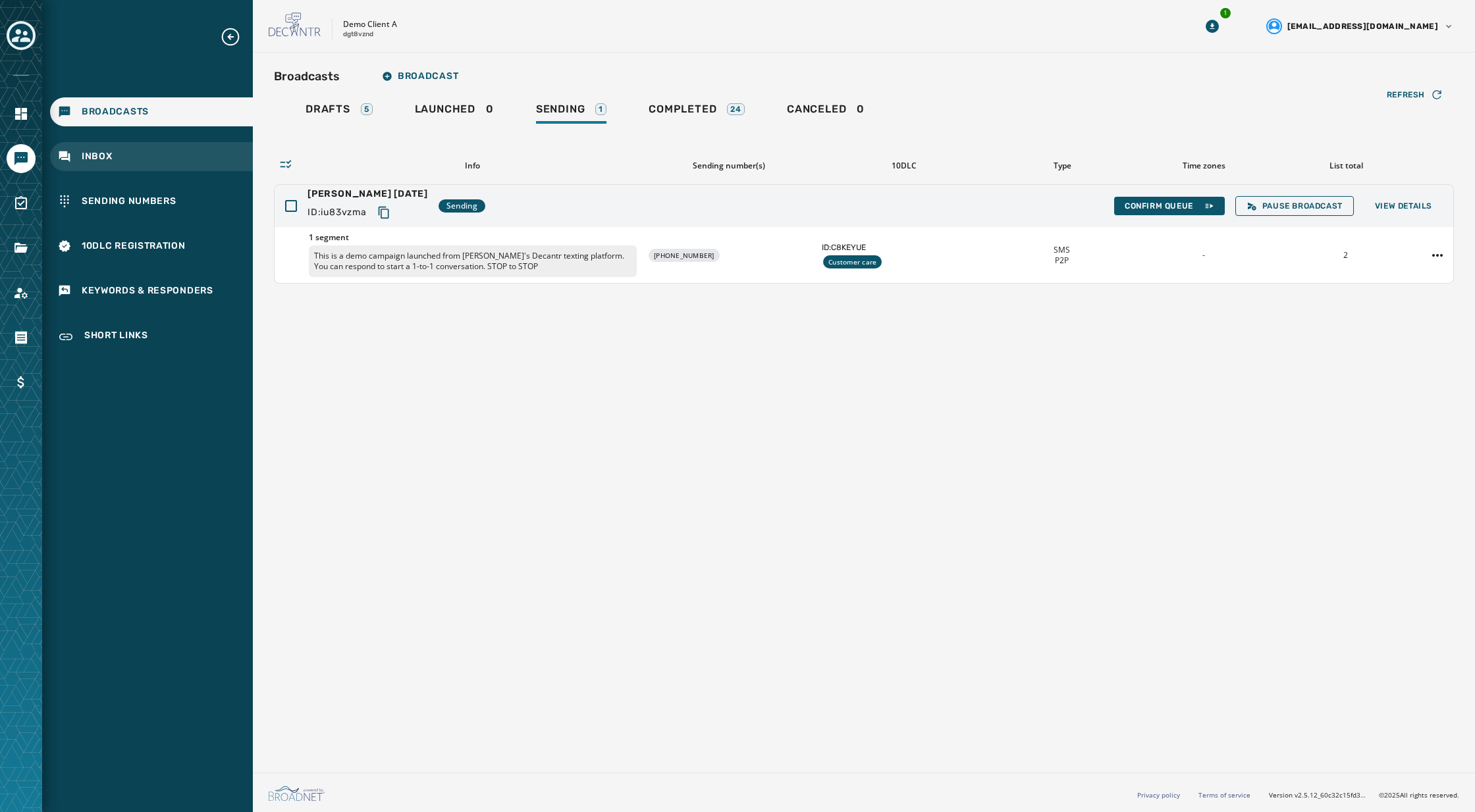
click at [100, 156] on span "Inbox" at bounding box center [97, 157] width 31 height 14
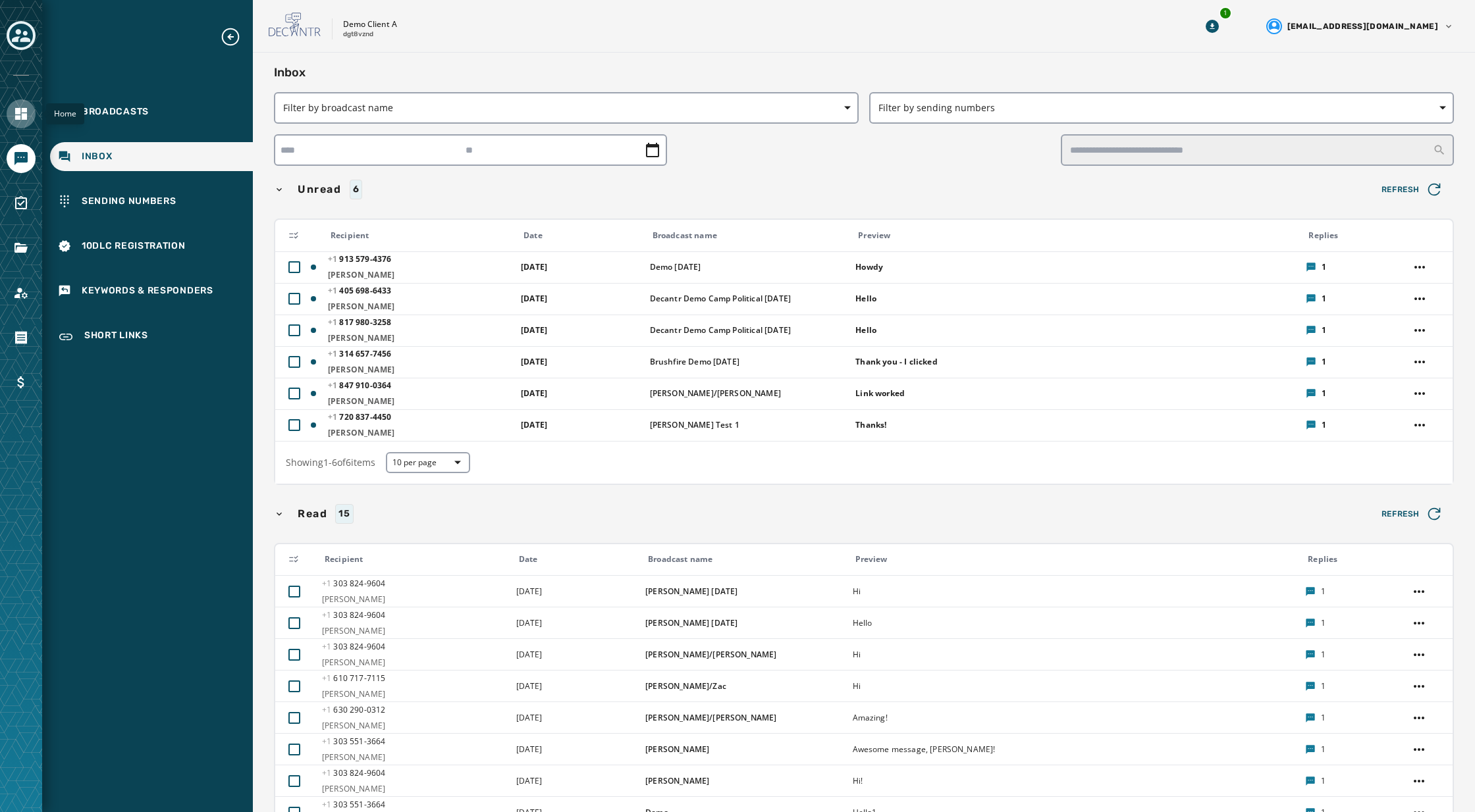
click at [18, 112] on icon "Navigate to Home" at bounding box center [21, 113] width 12 height 12
